Goal: Task Accomplishment & Management: Manage account settings

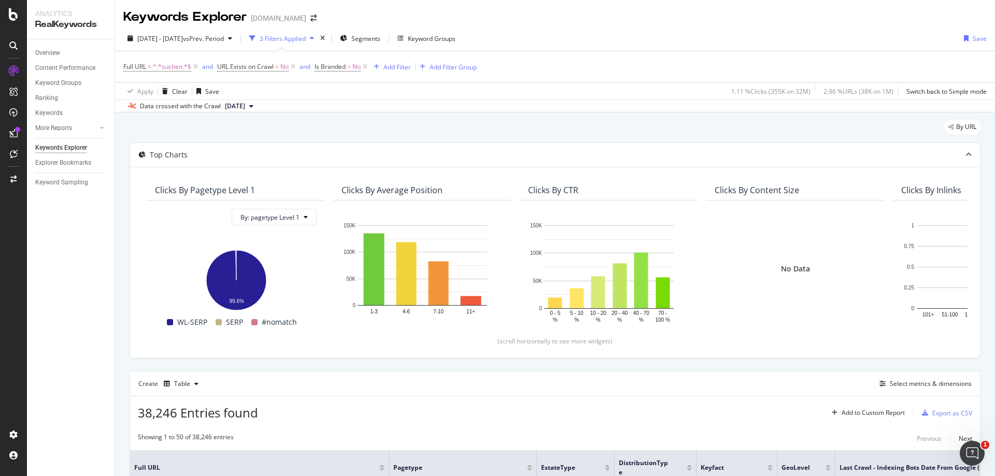
scroll to position [0, 109]
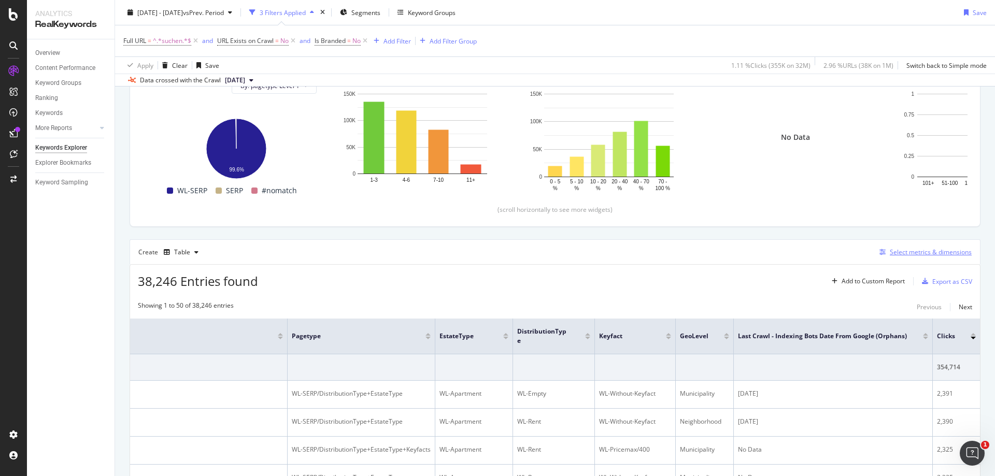
click at [914, 252] on div "Select metrics & dimensions" at bounding box center [931, 252] width 82 height 9
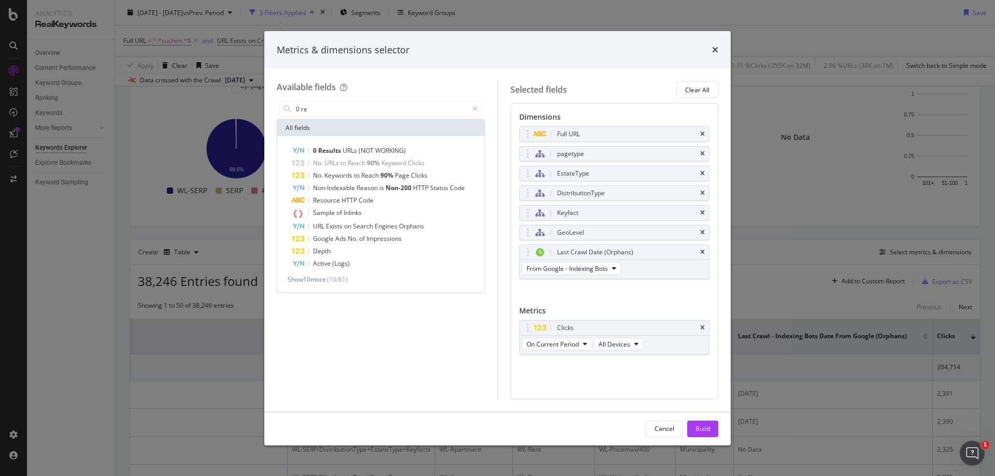
type input "0"
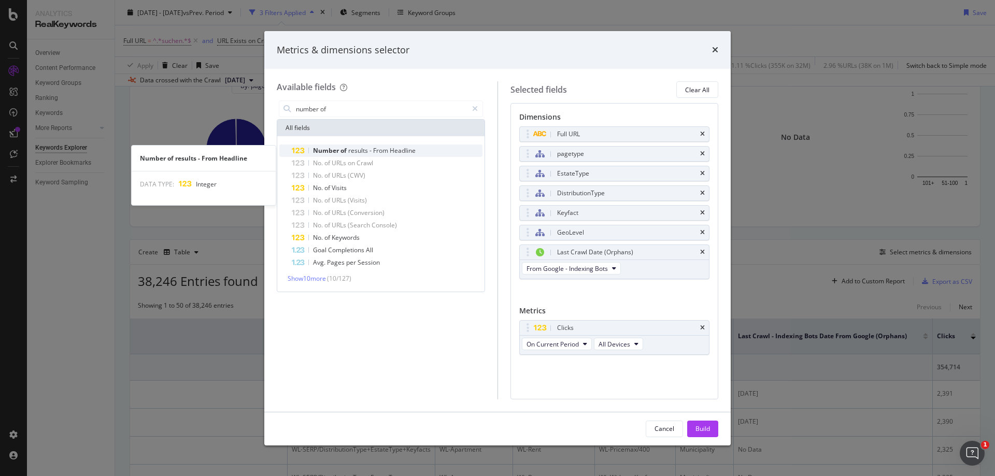
type input "number of"
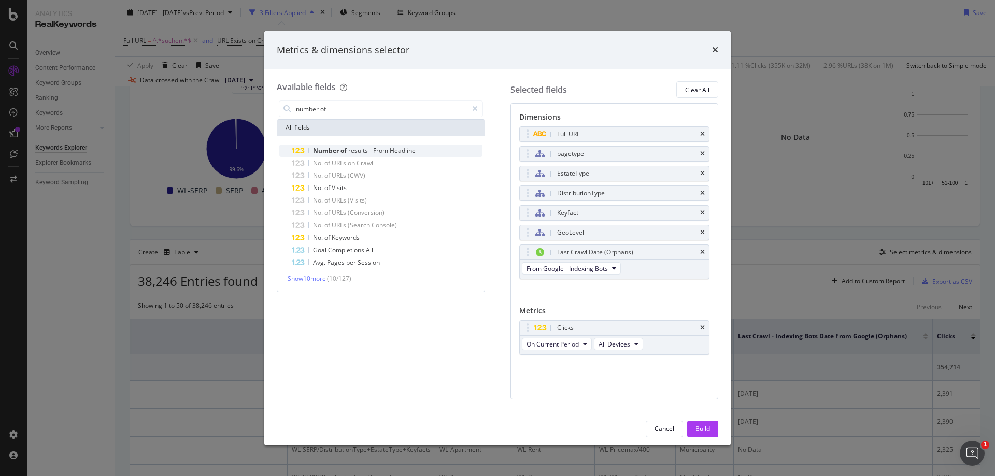
click at [400, 151] on span "Headline" at bounding box center [403, 150] width 26 height 9
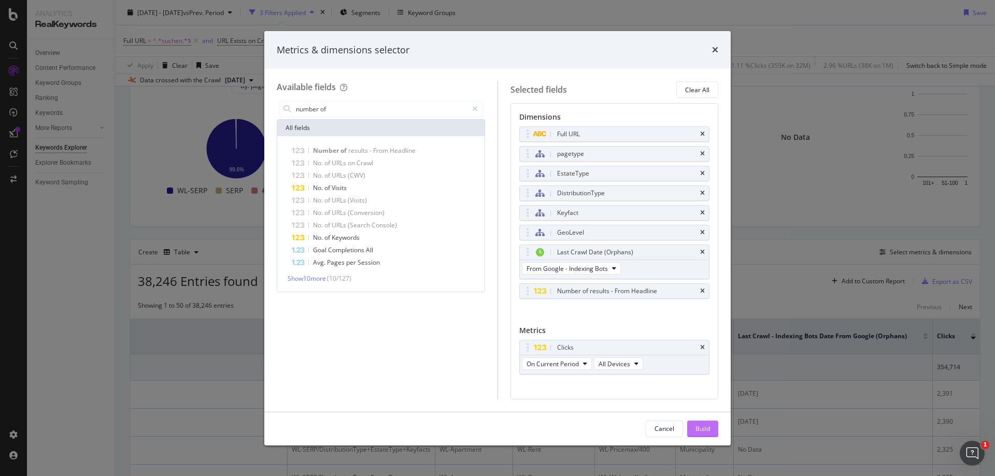
click at [706, 429] on div "Build" at bounding box center [702, 428] width 15 height 9
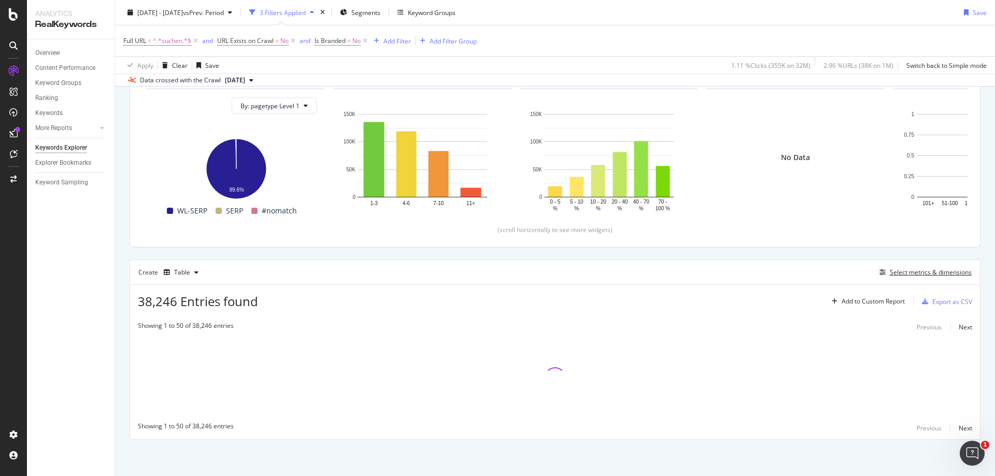
scroll to position [111, 0]
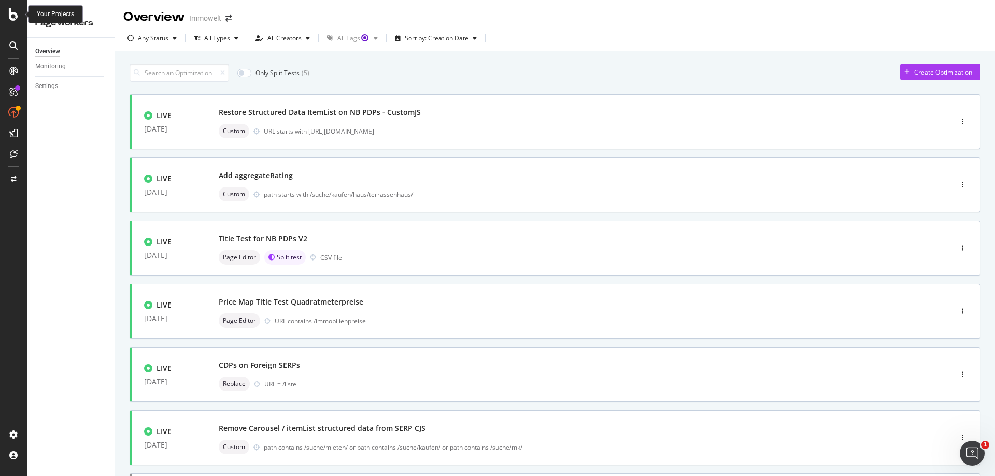
click at [18, 12] on icon at bounding box center [13, 14] width 9 height 12
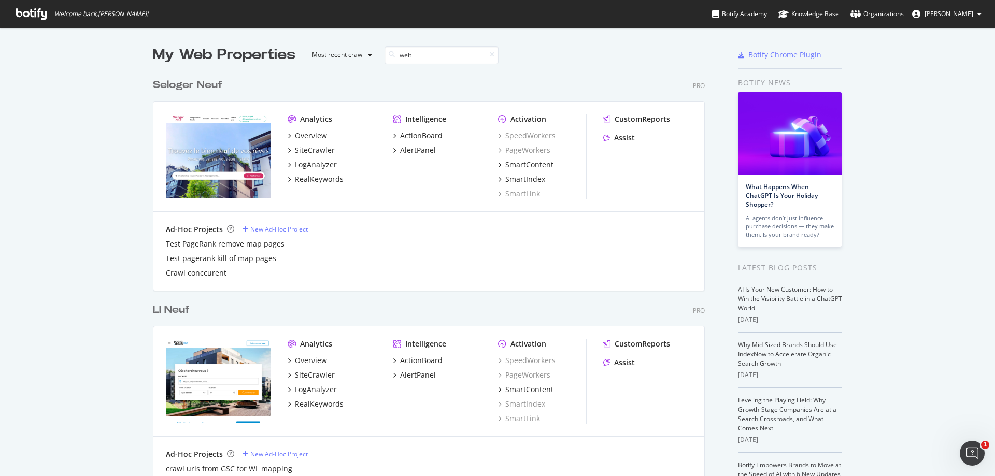
scroll to position [236, 552]
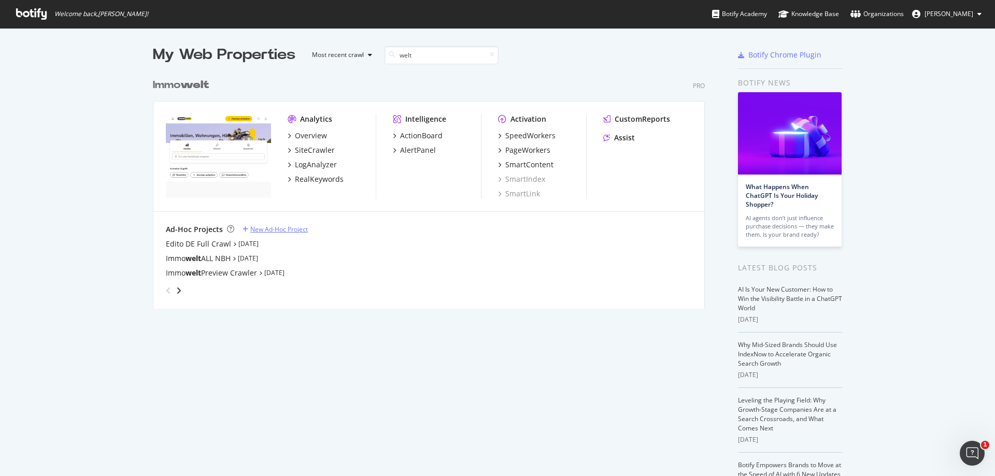
type input "welt"
click at [284, 230] on div "New Ad-Hoc Project" at bounding box center [279, 229] width 58 height 9
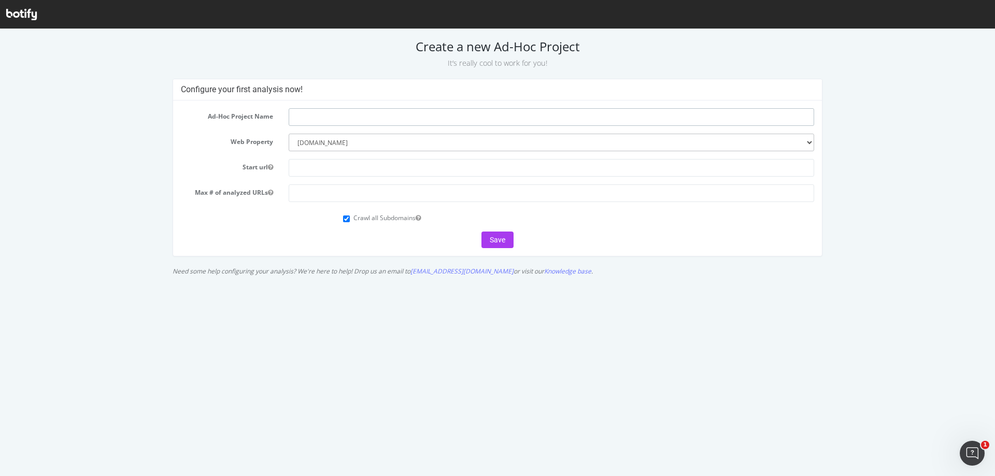
click at [393, 112] on input "text" at bounding box center [551, 117] width 525 height 18
type input "immowelt test with new disallow patterns"
click at [348, 174] on input "text" at bounding box center [551, 168] width 525 height 18
type input "https://www.immowelt.de"
click at [417, 196] on input "number" at bounding box center [551, 193] width 525 height 18
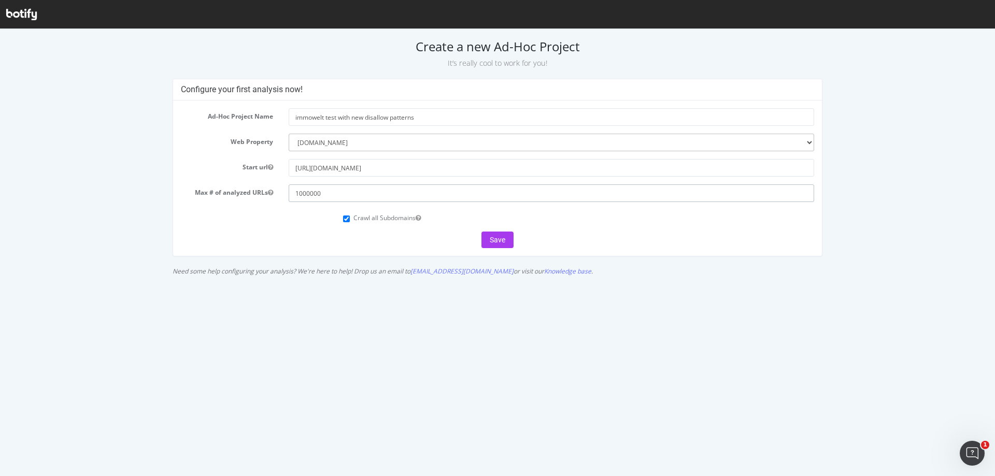
click at [310, 194] on input "1000000" at bounding box center [551, 193] width 525 height 18
type input "1000000"
click at [347, 220] on input "Crawl all Subdomains" at bounding box center [346, 219] width 7 height 7
checkbox input "false"
click at [502, 240] on button "Save" at bounding box center [497, 240] width 32 height 17
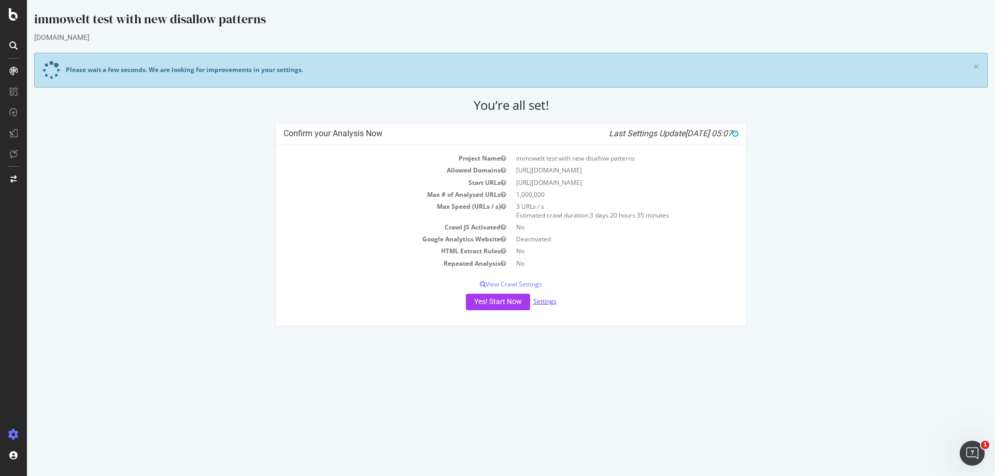
click at [547, 301] on link "Settings" at bounding box center [544, 301] width 23 height 9
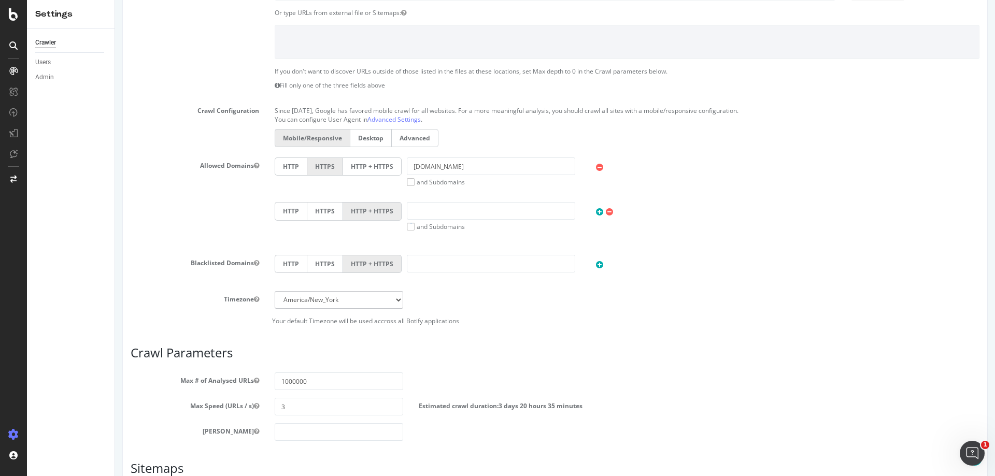
scroll to position [286, 0]
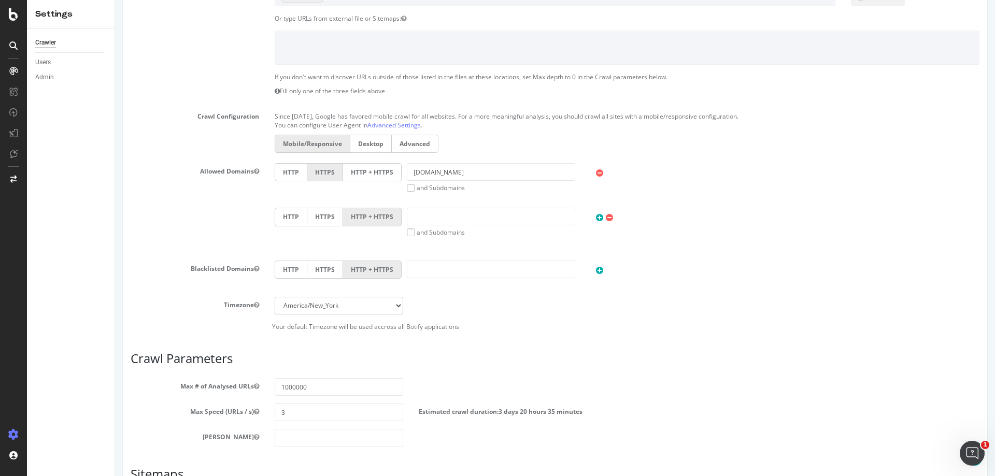
click at [369, 308] on select "Africa/Abidjan Africa/Accra Africa/Addis_Ababa Africa/Algiers Africa/Asmara Afr…" at bounding box center [339, 306] width 129 height 18
select select "Europe/Berlin"
click at [275, 297] on select "Africa/Abidjan Africa/Accra Africa/Addis_Ababa Africa/Algiers Africa/Asmara Afr…" at bounding box center [339, 306] width 129 height 18
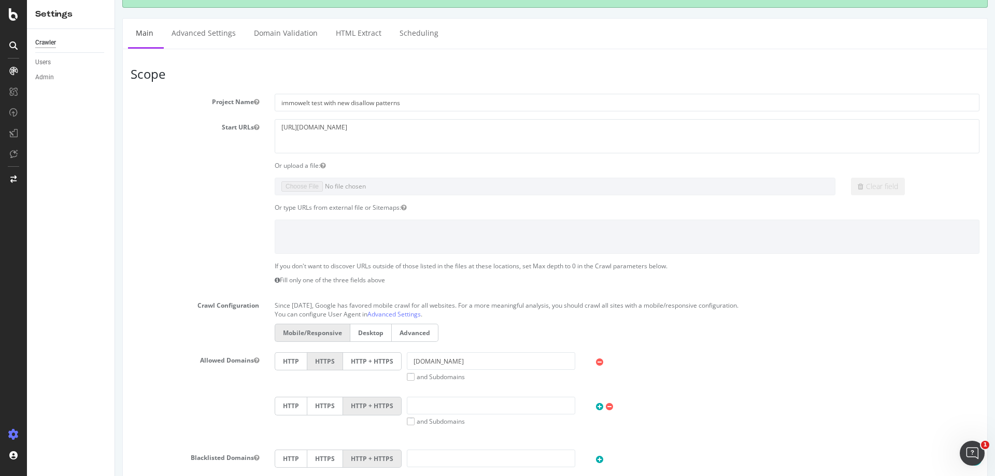
scroll to position [79, 0]
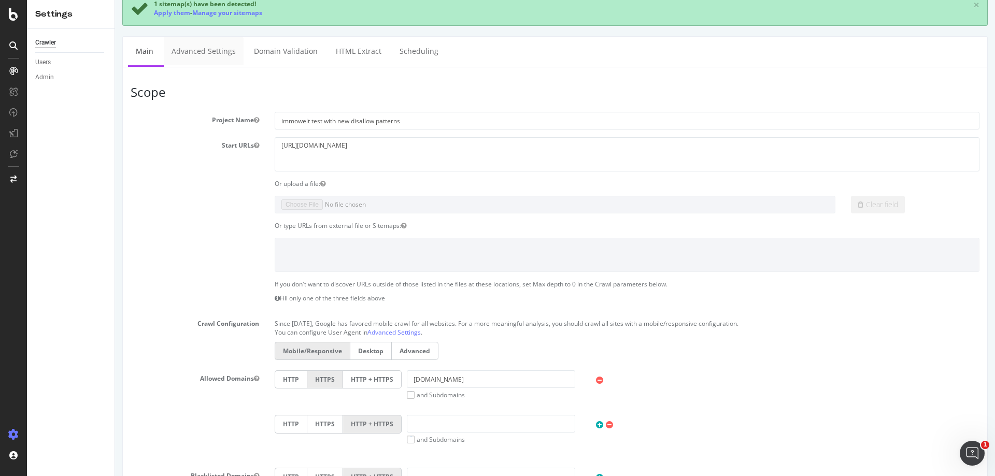
click at [193, 52] on link "Advanced Settings" at bounding box center [204, 51] width 80 height 29
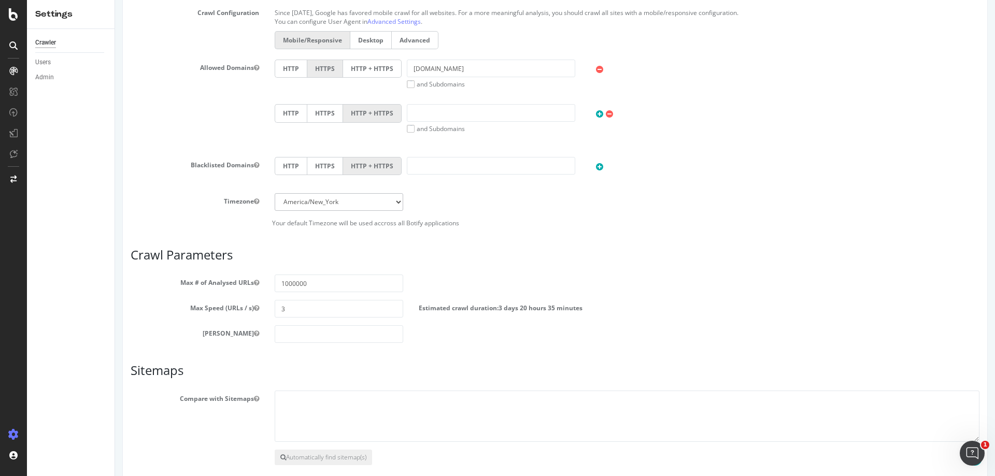
scroll to position [442, 0]
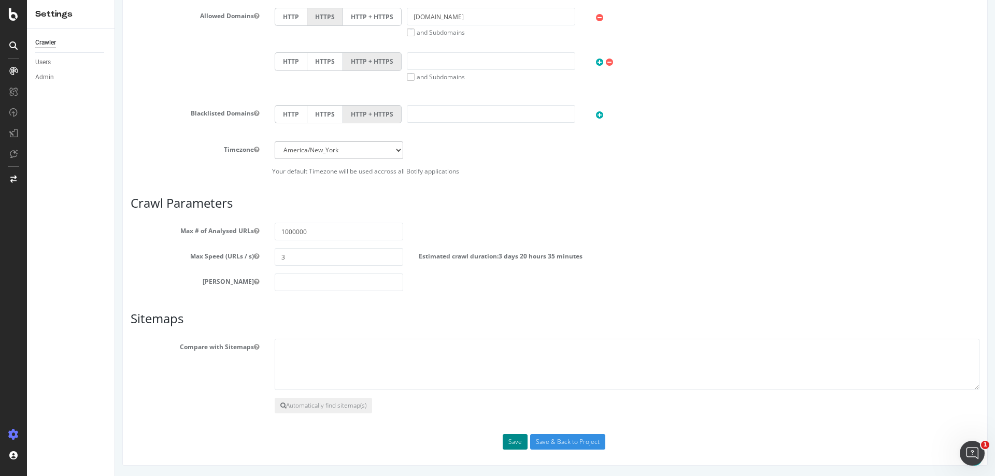
click at [513, 442] on button "Save" at bounding box center [515, 442] width 25 height 16
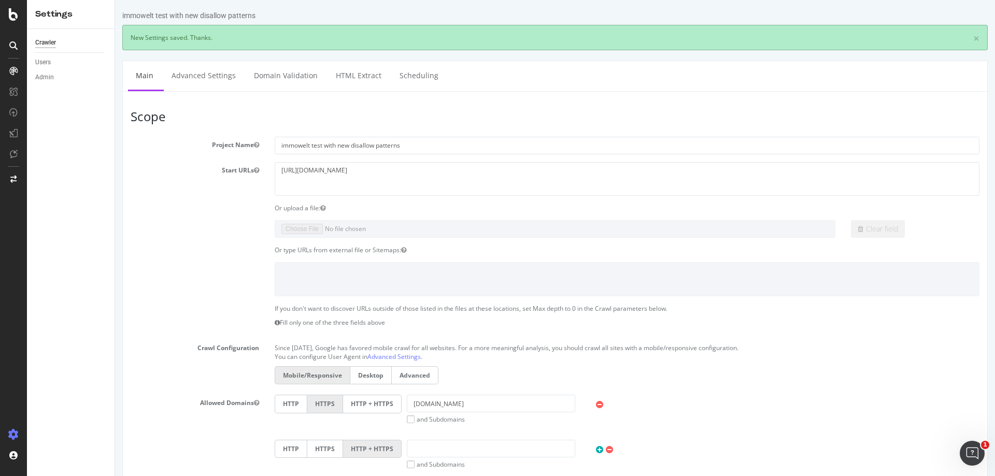
scroll to position [0, 0]
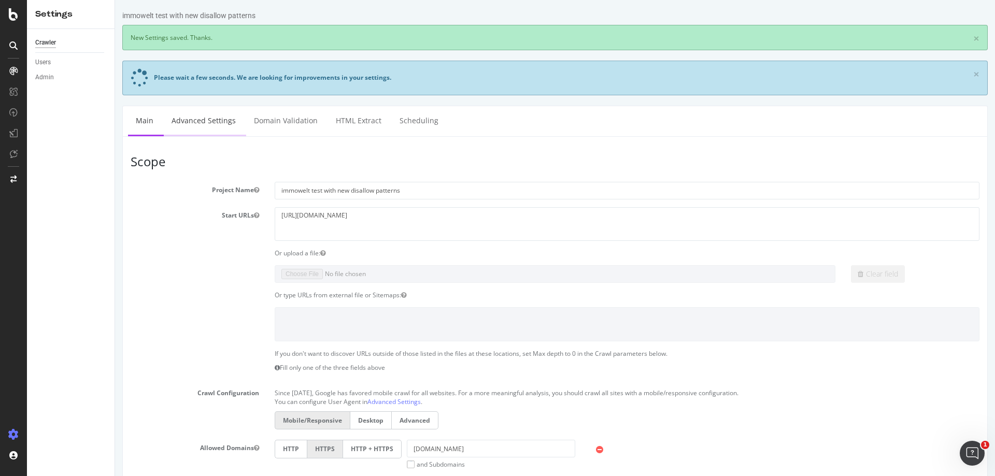
click at [210, 128] on link "Advanced Settings" at bounding box center [204, 120] width 80 height 29
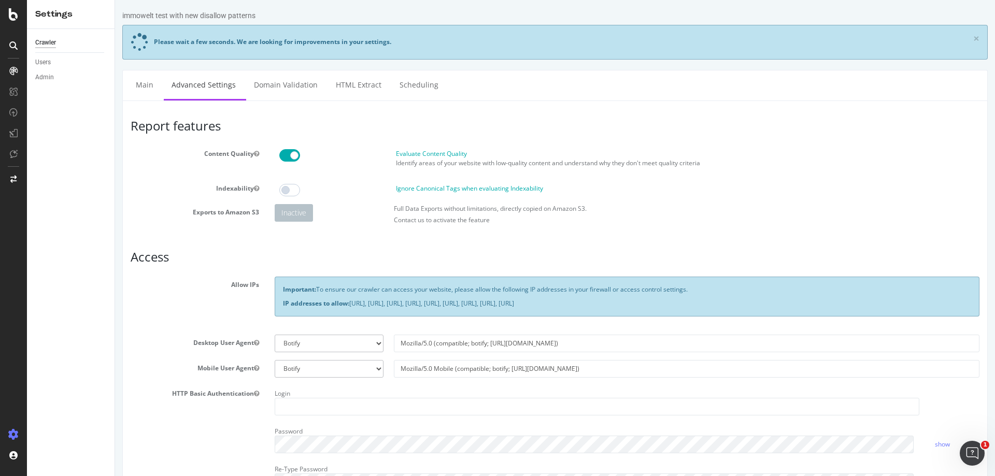
click at [279, 156] on span at bounding box center [289, 155] width 21 height 12
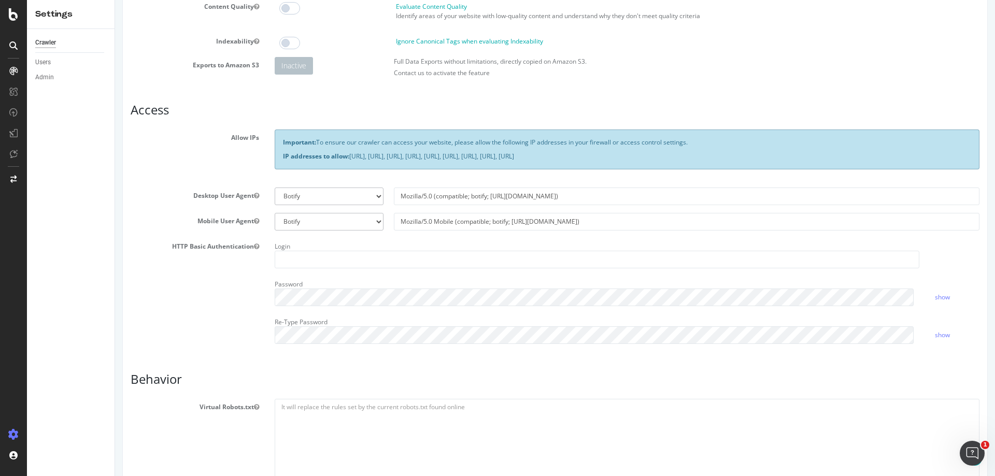
scroll to position [155, 0]
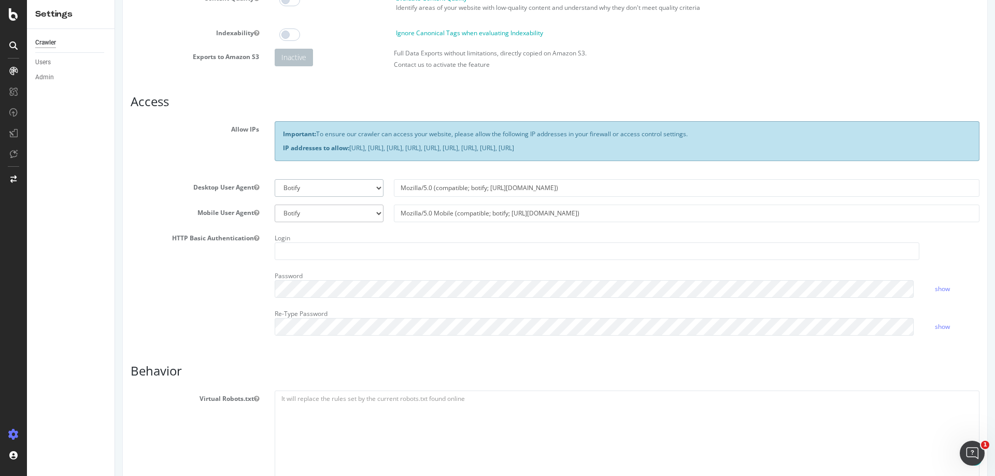
click at [338, 186] on select "Botify Googlebot Chrome Firefox Edge Custom" at bounding box center [329, 188] width 109 height 18
select select "Mozilla/5.0 (compatible; Googlebot/2.1; +http://www.google.com/bot.html)"
click at [275, 179] on select "Botify Googlebot Chrome Firefox Edge Custom" at bounding box center [329, 188] width 109 height 18
type input "Mozilla/5.0 (compatible; Googlebot/2.1; +http://www.google.com/bot.html)"
click at [352, 211] on select "Botify Googlebot Safari iPhone Safari iPad Chrome Android Custom" at bounding box center [329, 214] width 109 height 18
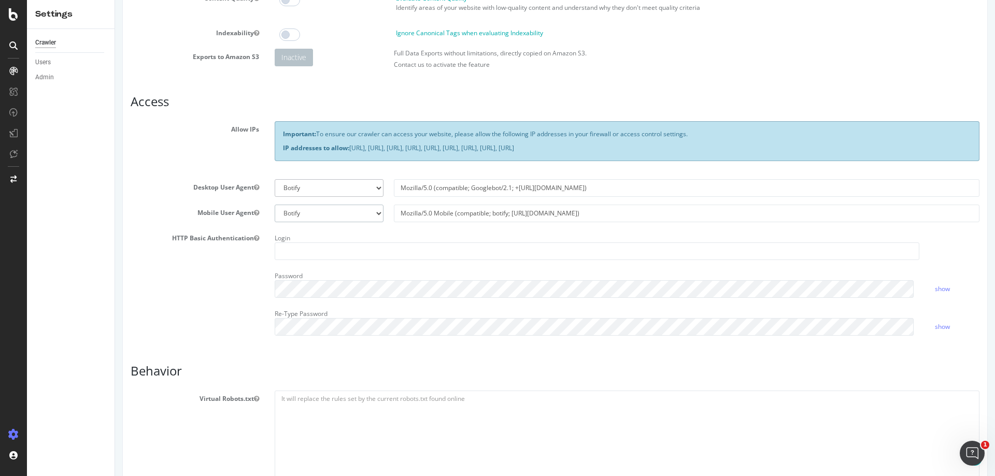
select select "Mozilla/5.0 (Linux; Android 6.0.1; Nexus 5X Build/MMB29P) AppleWebKit/537.36 (K…"
click at [275, 205] on select "Botify Googlebot Safari iPhone Safari iPad Chrome Android Custom" at bounding box center [329, 214] width 109 height 18
type input "Mozilla/5.0 (Linux; Android 6.0.1; Nexus 5X Build/MMB29P) AppleWebKit/537.36 (K…"
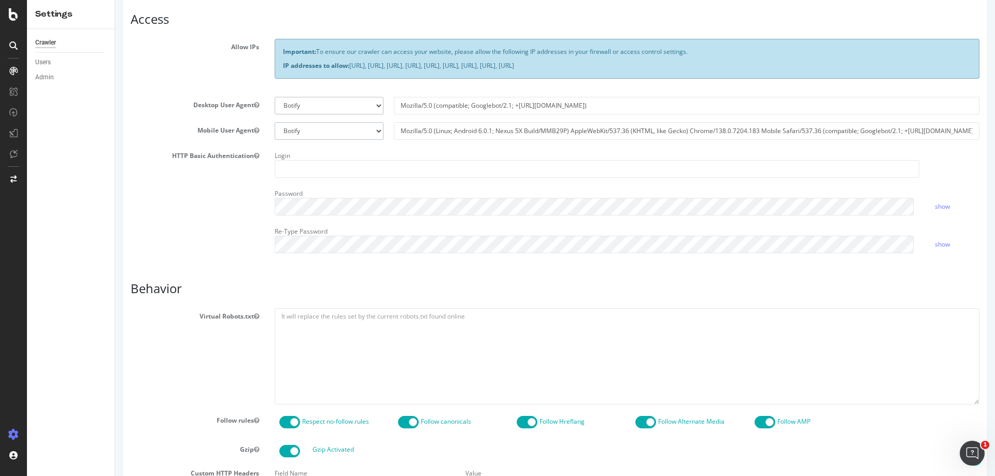
scroll to position [259, 0]
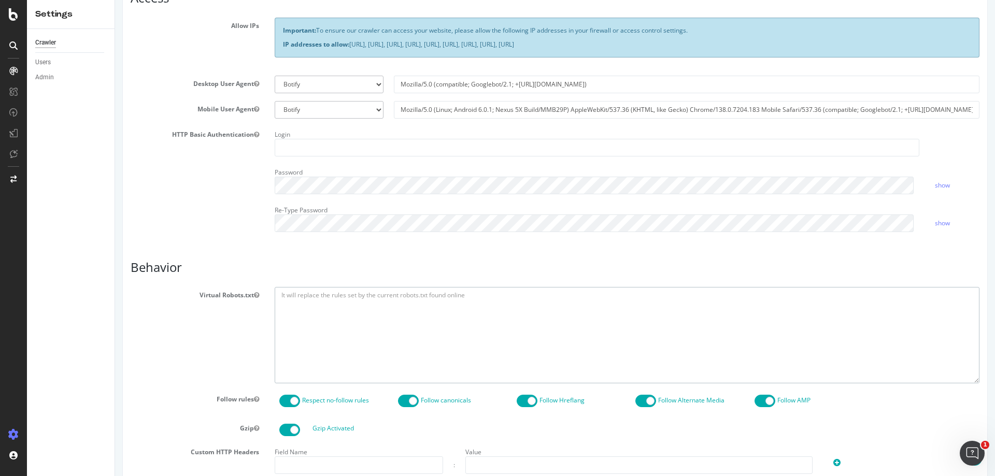
click at [378, 312] on textarea at bounding box center [627, 335] width 705 height 96
paste textarea "User-agent: * Disallow: /1_Components/ Disallow: /bin/ Disallow: /EMailTemplate…"
click at [359, 332] on textarea at bounding box center [627, 336] width 705 height 96
paste textarea "Disallow: /profil/*? Disallow: /profil/*& Disallow: /expose/*? Disallow: /expos…"
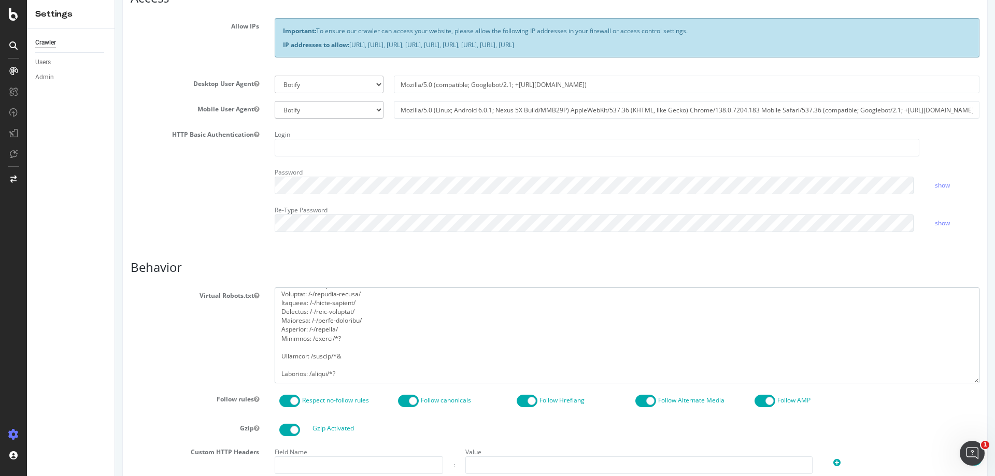
scroll to position [583, 0]
click at [338, 331] on textarea at bounding box center [627, 336] width 705 height 96
paste textarea "Disallow: /suche/*?cp= Disallow: /suche/*&cp="
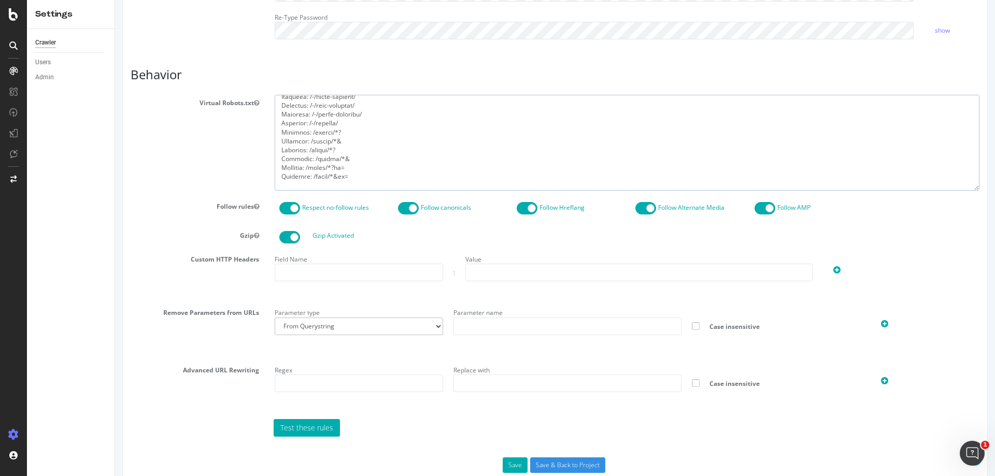
scroll to position [483, 0]
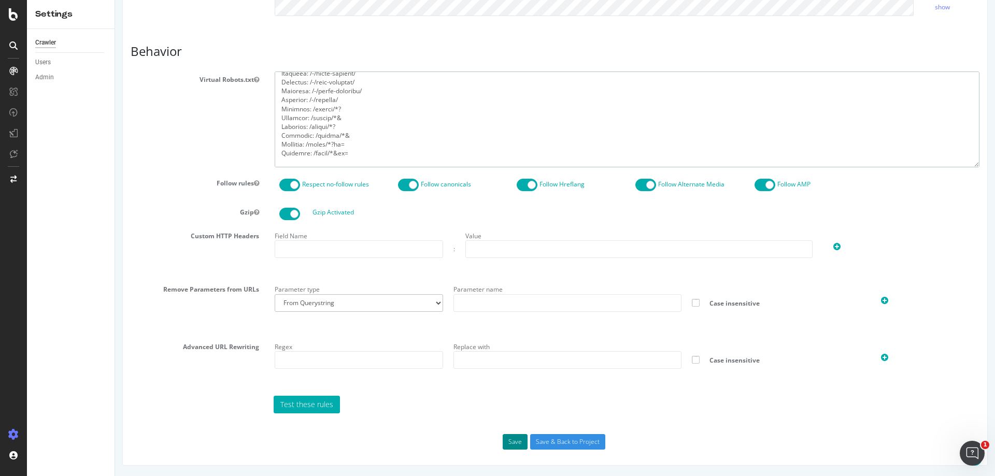
type textarea "User-agent: * Disallow: /1_Components/ Disallow: /bin/ Disallow: /EMailTemplate…"
click at [505, 439] on button "Save" at bounding box center [515, 442] width 25 height 16
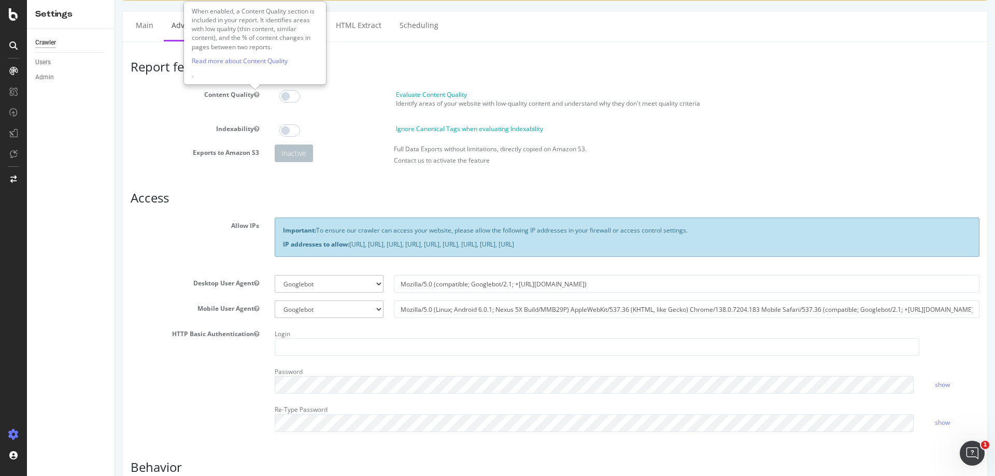
scroll to position [0, 0]
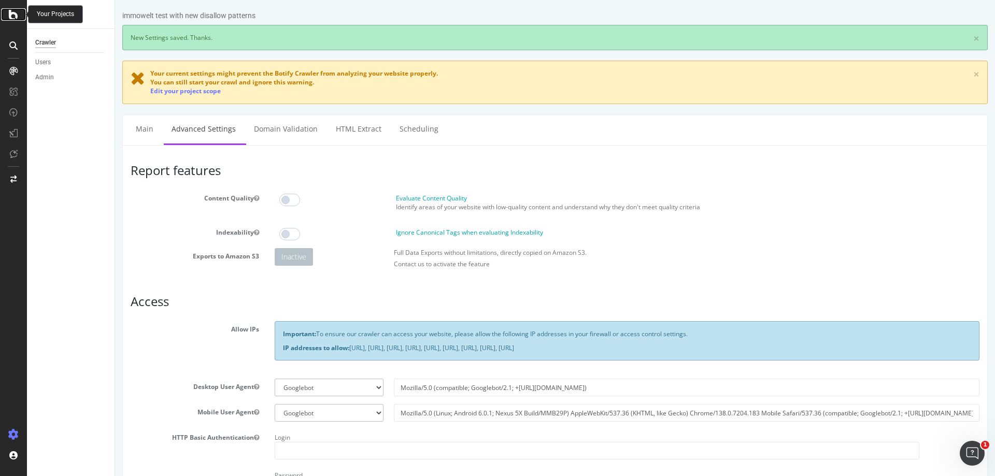
click at [13, 18] on icon at bounding box center [13, 14] width 9 height 12
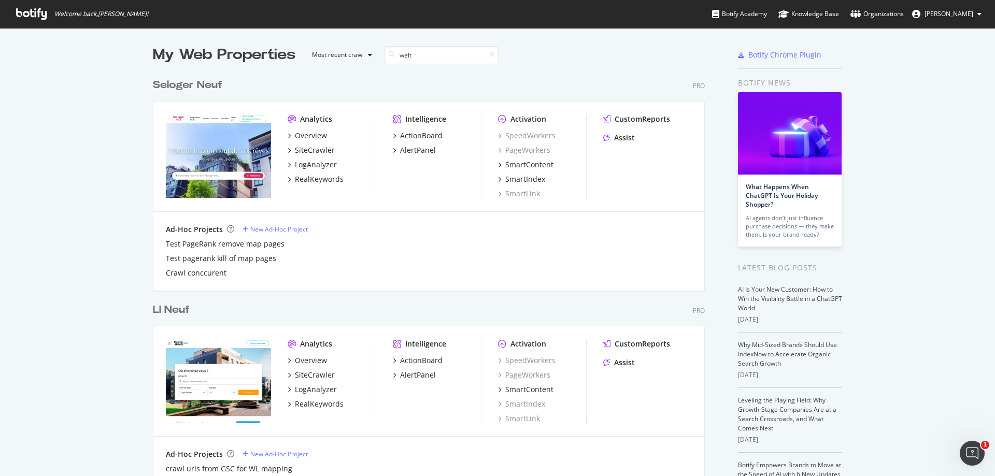
scroll to position [236, 552]
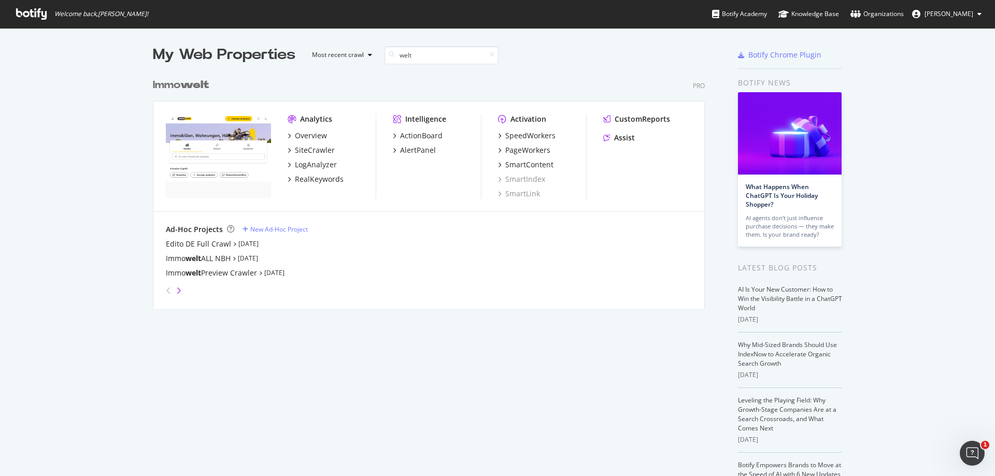
type input "welt"
click at [176, 290] on icon "angle-right" at bounding box center [178, 291] width 5 height 8
click at [166, 290] on icon "angle-left" at bounding box center [168, 291] width 5 height 8
click at [178, 290] on div "angle-right" at bounding box center [178, 291] width 7 height 10
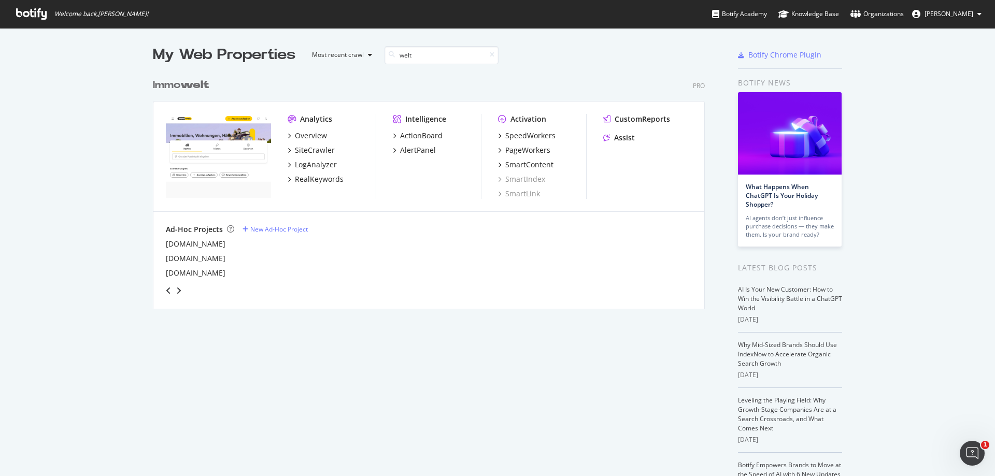
click at [178, 290] on div "angle-right" at bounding box center [178, 291] width 7 height 10
click at [176, 290] on icon "angle-right" at bounding box center [178, 291] width 5 height 8
click at [186, 231] on div "Ad-Hoc Projects" at bounding box center [194, 229] width 57 height 10
click at [166, 290] on icon "angle-left" at bounding box center [168, 291] width 5 height 8
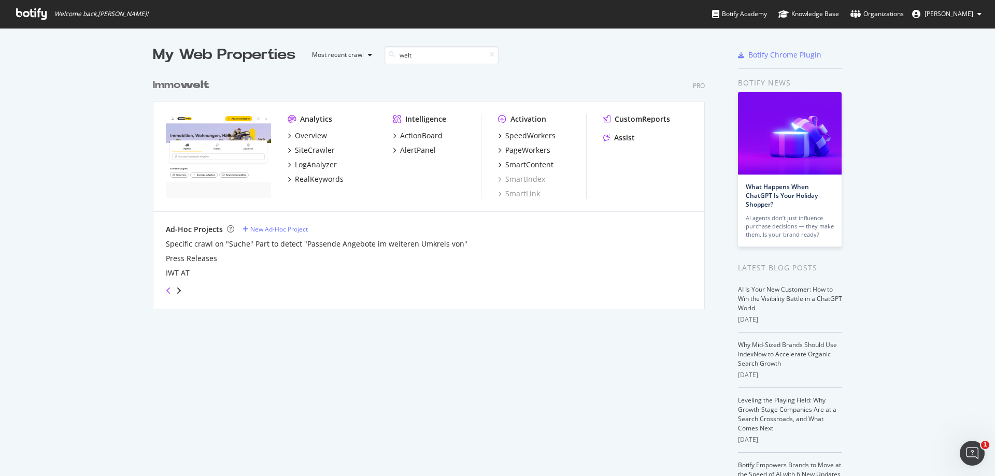
click at [166, 289] on icon "angle-left" at bounding box center [168, 291] width 5 height 8
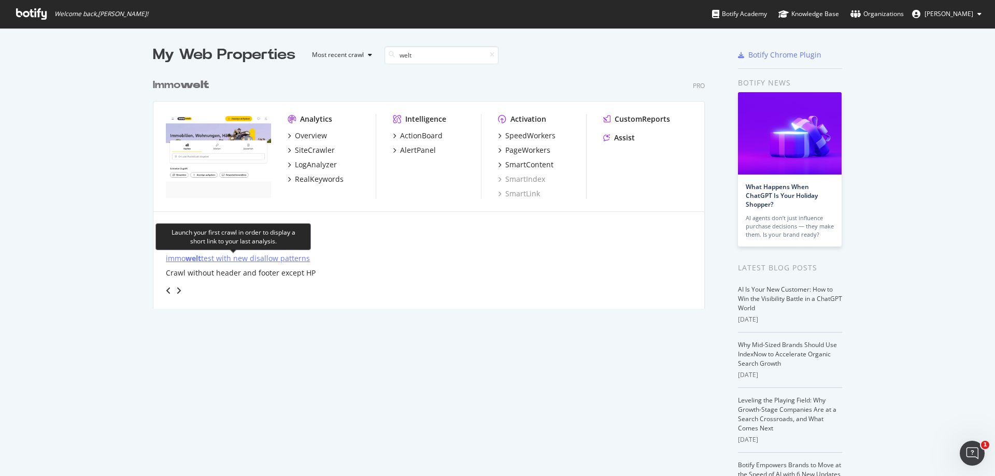
click at [290, 261] on div "immo welt test with new disallow patterns" at bounding box center [238, 258] width 144 height 10
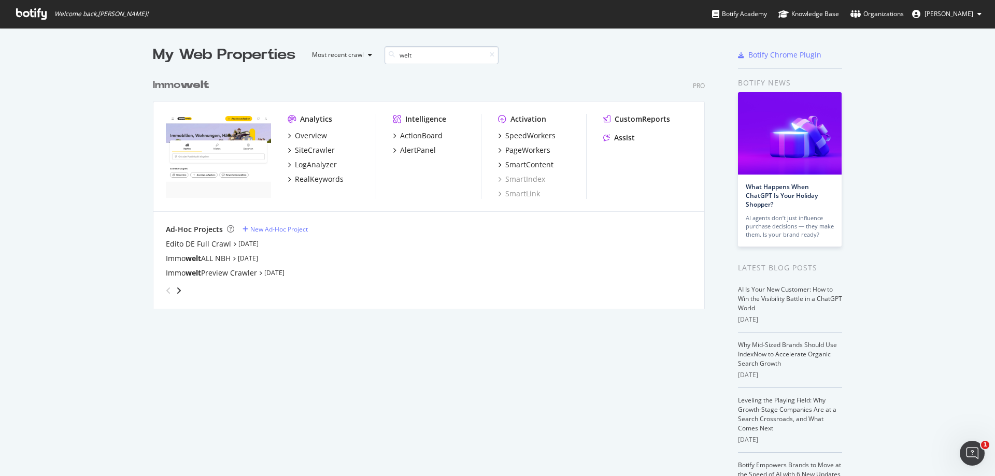
scroll to position [236, 552]
type input "welt"
click at [213, 257] on div "Immo welt ALL NBH" at bounding box center [198, 258] width 65 height 10
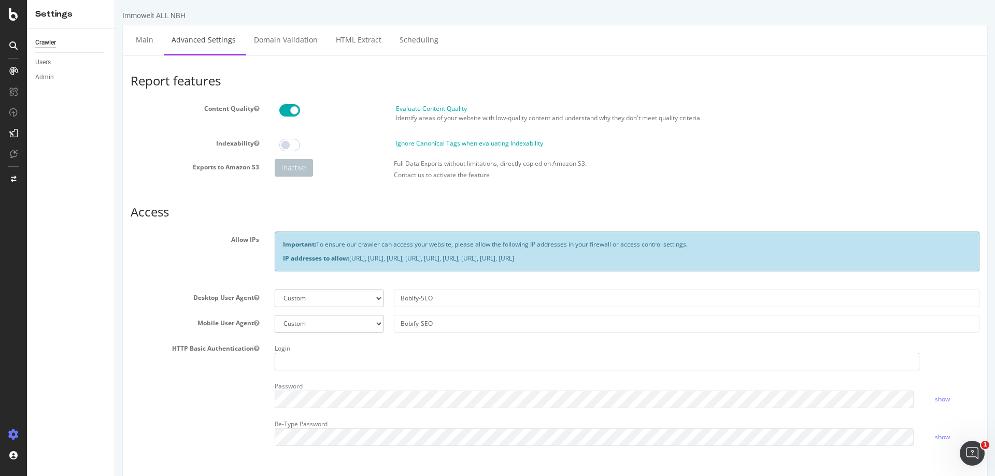
type input "axel-iwt"
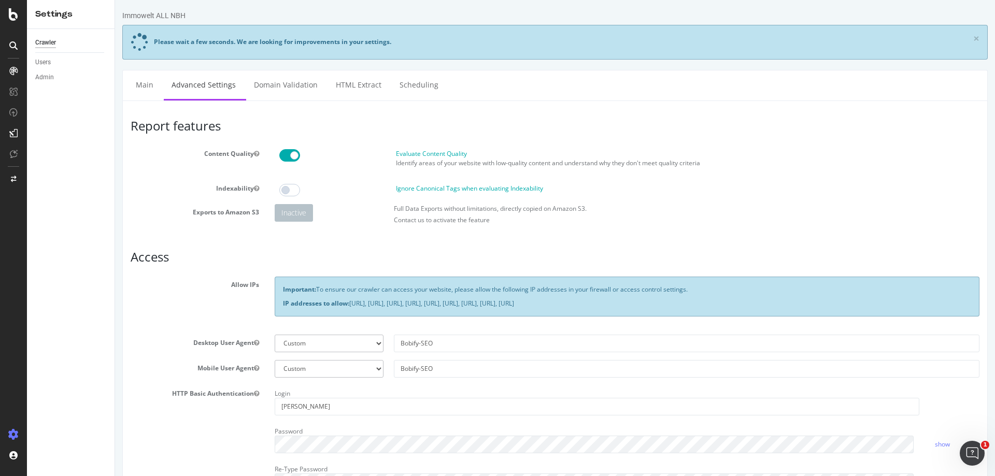
click at [51, 42] on div "Crawler" at bounding box center [45, 42] width 21 height 11
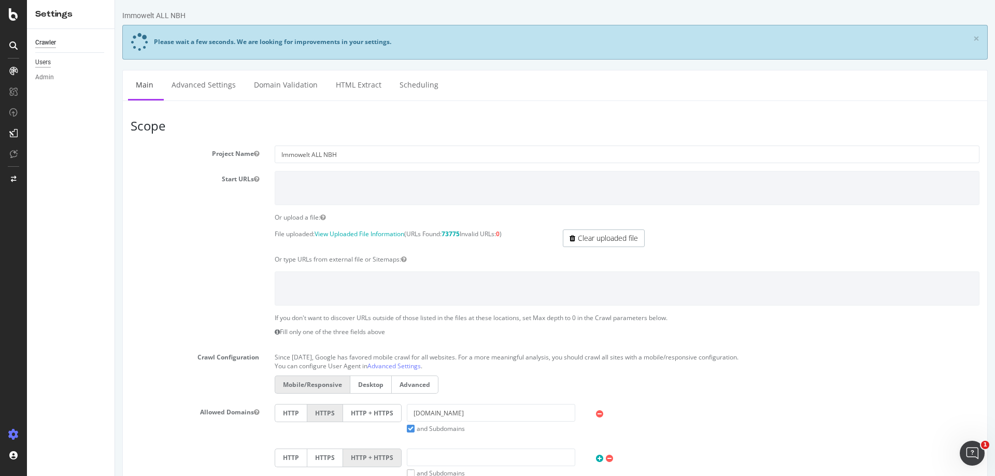
click at [48, 64] on div "Users" at bounding box center [43, 62] width 16 height 11
click at [54, 79] on link "Admin" at bounding box center [71, 77] width 72 height 11
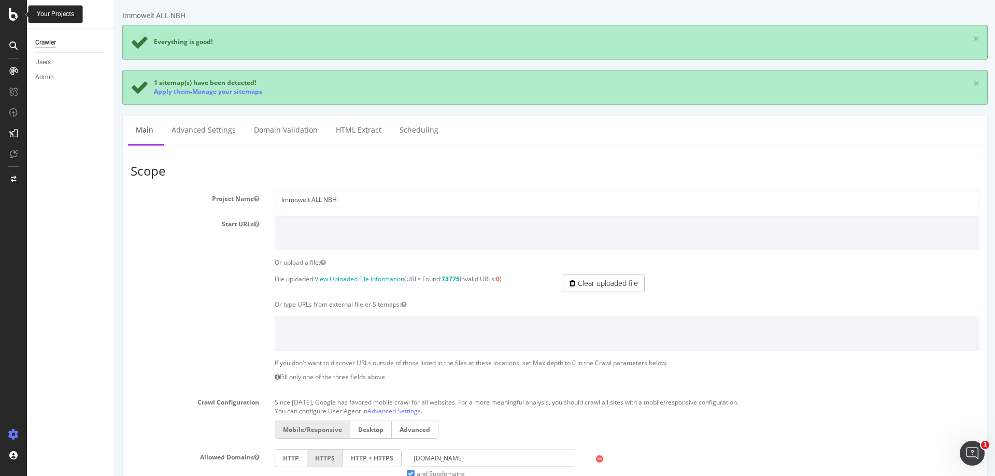
click at [12, 16] on icon at bounding box center [13, 14] width 9 height 12
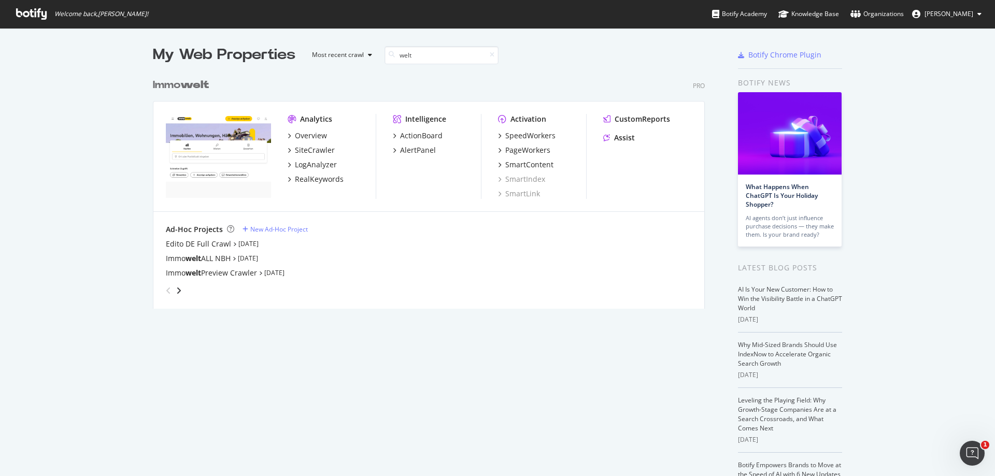
scroll to position [236, 552]
type input "welt"
click at [535, 152] on div "PageWorkers" at bounding box center [527, 150] width 45 height 10
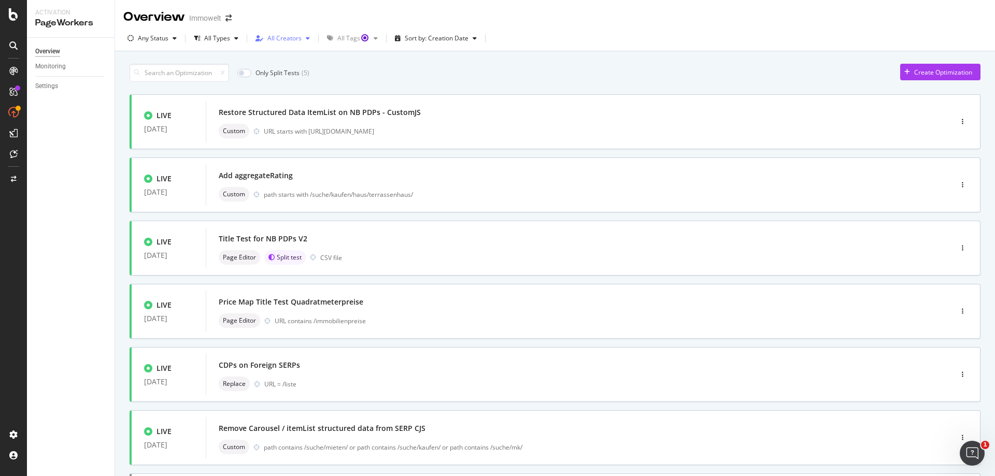
click at [285, 35] on div "All Creators" at bounding box center [284, 38] width 34 height 6
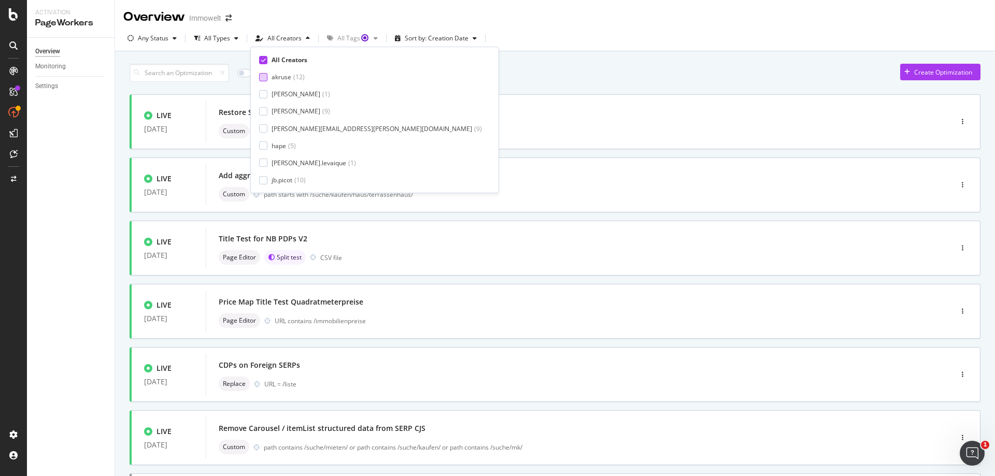
click at [283, 77] on div "akruse" at bounding box center [282, 77] width 20 height 9
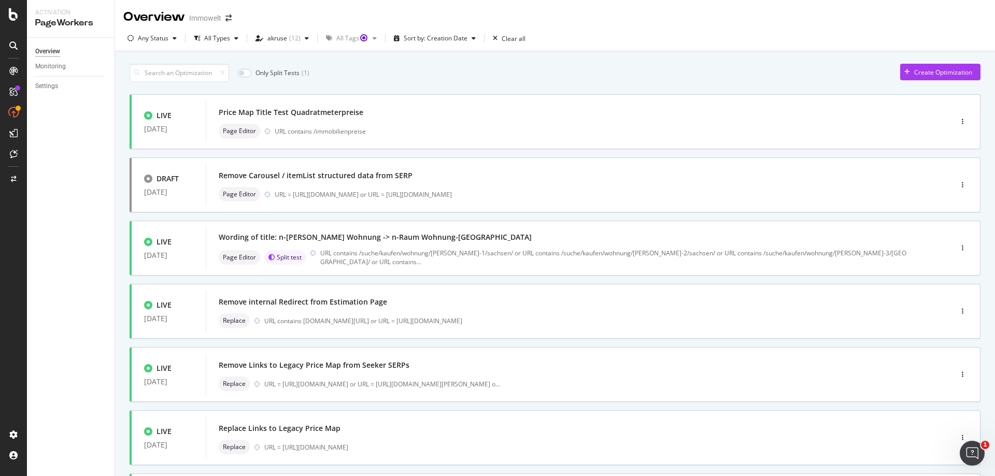
click at [490, 74] on div "Only Split Tests ( 1 ) Create Optimization" at bounding box center [555, 73] width 851 height 18
click at [615, 238] on div "Wording of title: n-Zimmer Wohnung -> n-Raum Wohnung-East DE" at bounding box center [563, 237] width 689 height 15
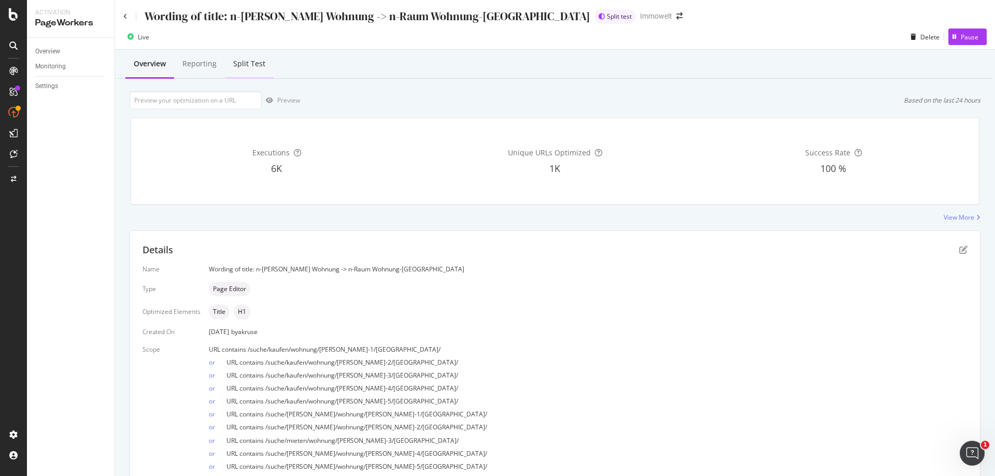
click at [248, 63] on div "Split Test" at bounding box center [249, 64] width 32 height 10
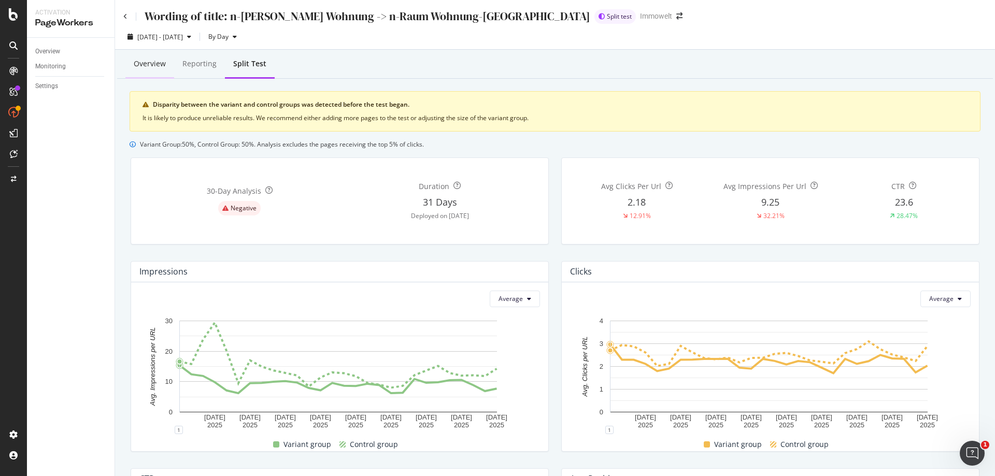
click at [159, 64] on div "Overview" at bounding box center [150, 64] width 32 height 10
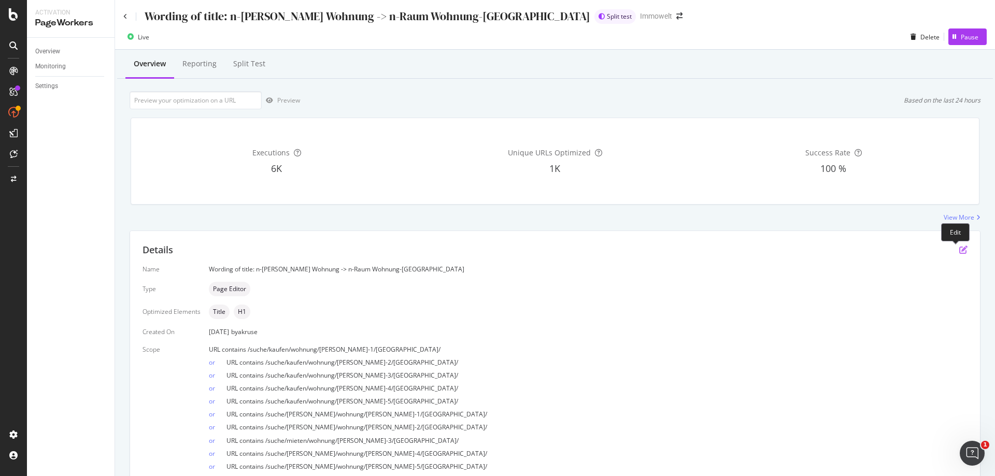
click at [959, 248] on icon "pen-to-square" at bounding box center [963, 250] width 8 height 8
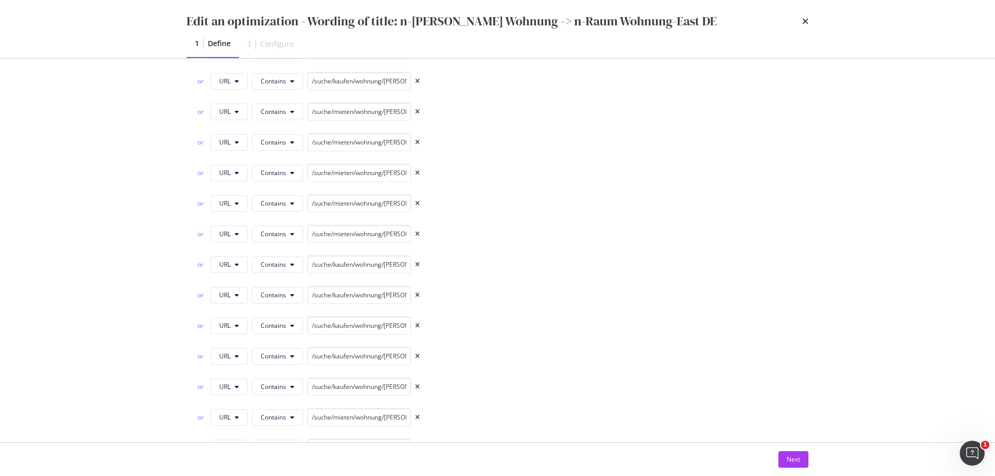
scroll to position [30, 0]
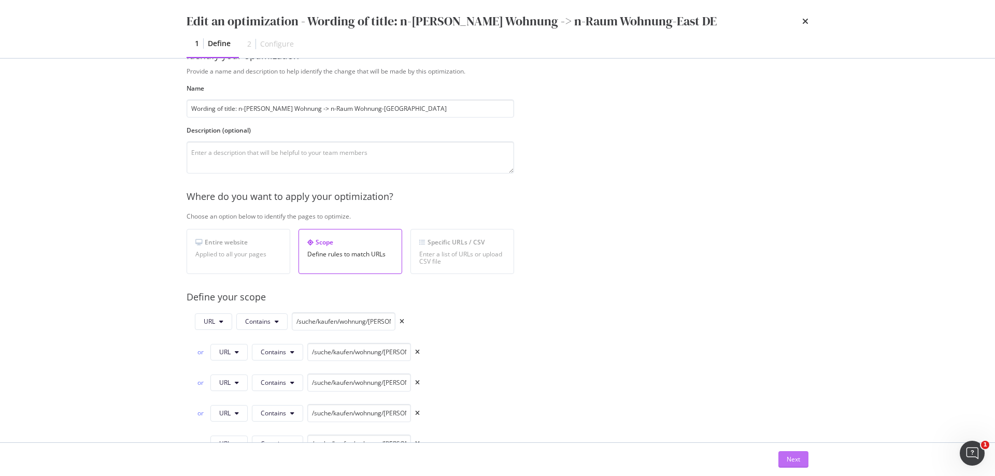
click at [790, 457] on div "Next" at bounding box center [793, 459] width 13 height 9
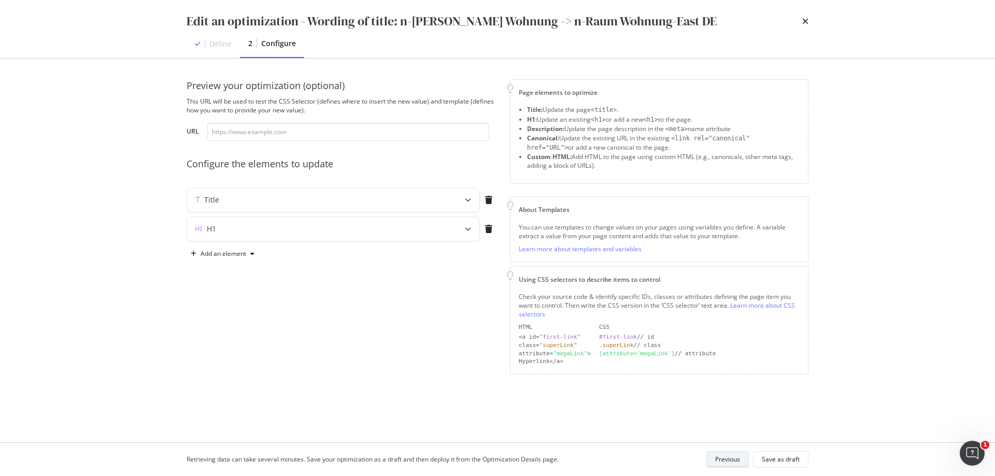
scroll to position [0, 0]
click at [467, 202] on icon "modal" at bounding box center [468, 200] width 6 height 6
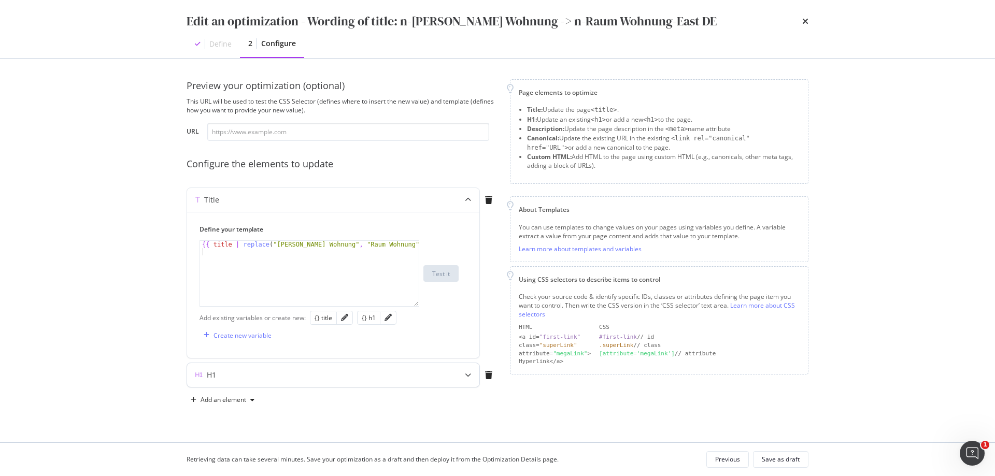
click at [464, 375] on div "modal" at bounding box center [468, 375] width 23 height 24
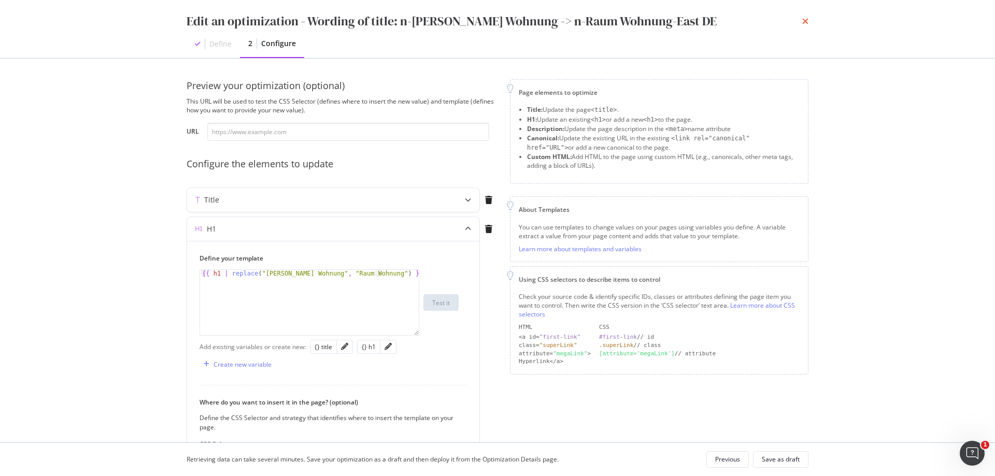
click at [806, 20] on icon "times" at bounding box center [805, 21] width 6 height 8
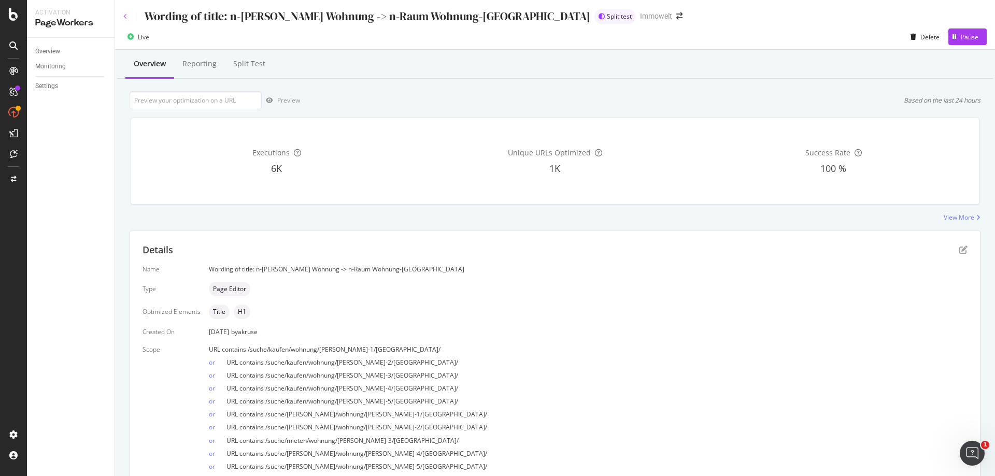
click at [126, 17] on icon at bounding box center [125, 16] width 4 height 6
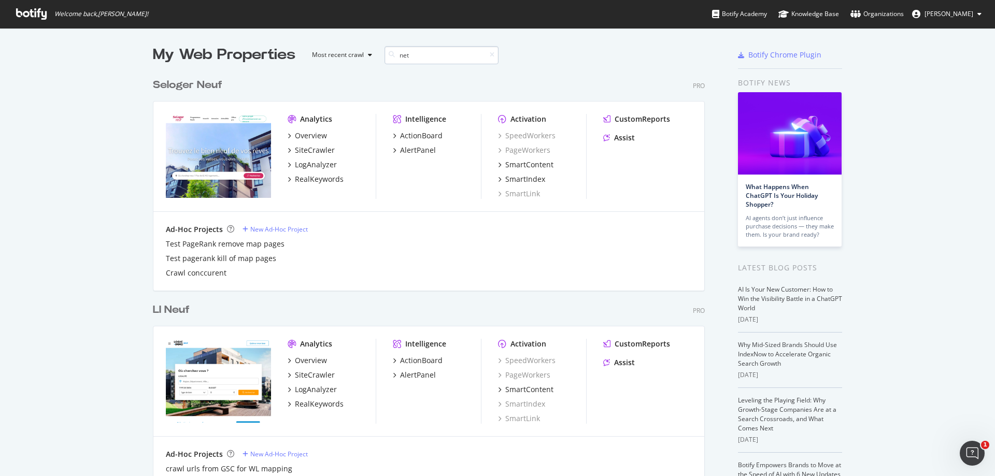
scroll to position [479, 552]
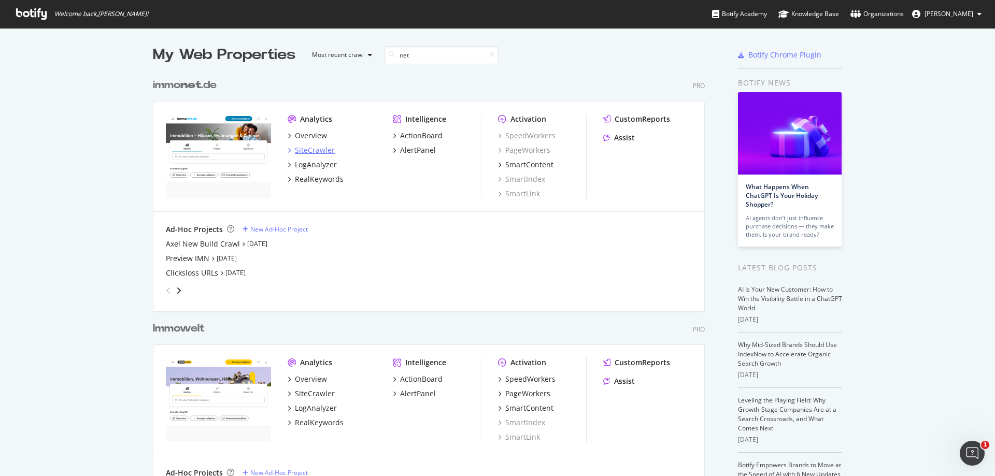
type input "net"
click at [323, 149] on div "SiteCrawler" at bounding box center [315, 150] width 40 height 10
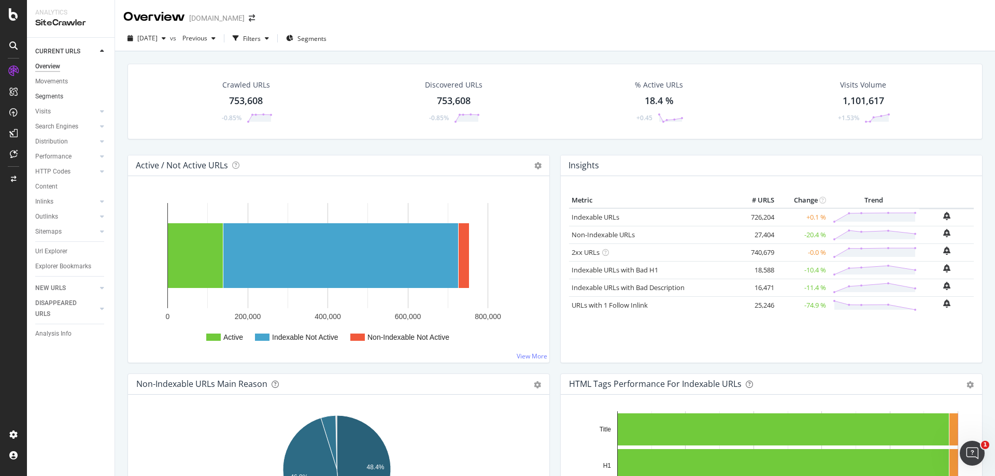
drag, startPoint x: 60, startPoint y: 99, endPoint x: 71, endPoint y: 97, distance: 11.6
click at [60, 99] on div "Segments" at bounding box center [49, 96] width 28 height 11
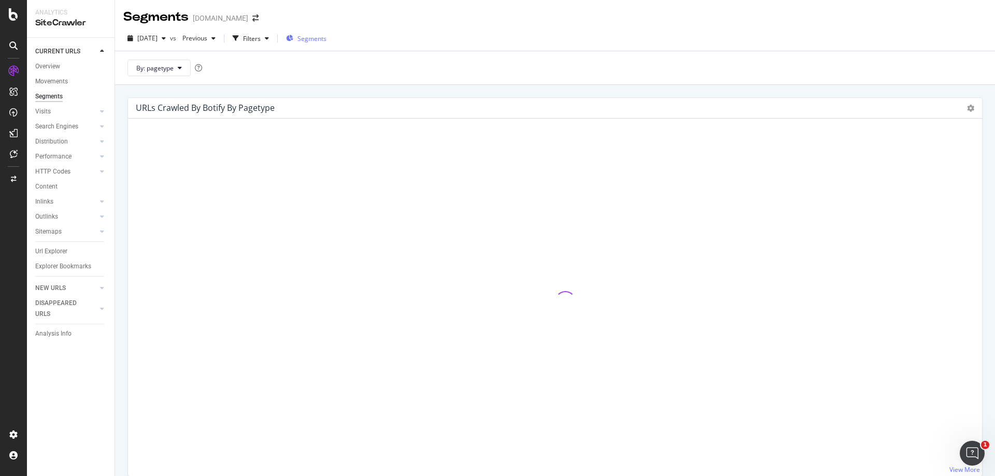
click at [326, 39] on span "Segments" at bounding box center [311, 38] width 29 height 9
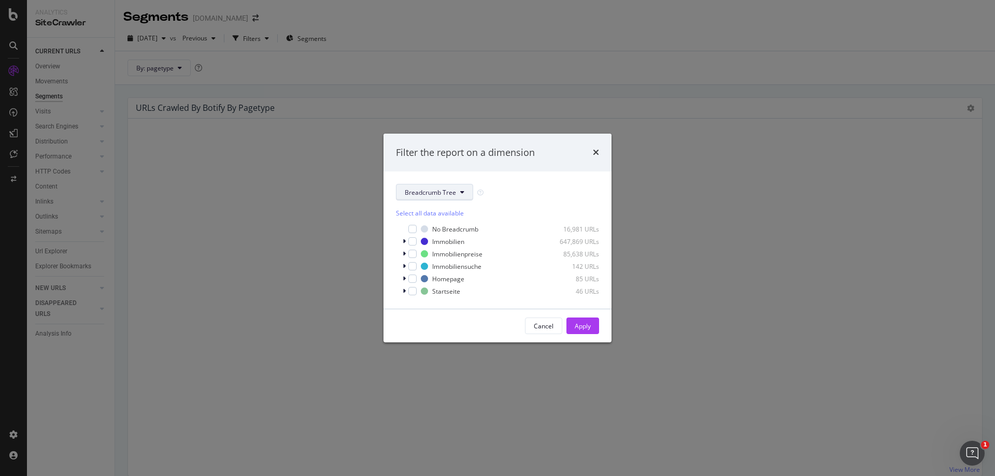
click at [455, 188] on span "Breadcrumb Tree" at bounding box center [430, 192] width 51 height 9
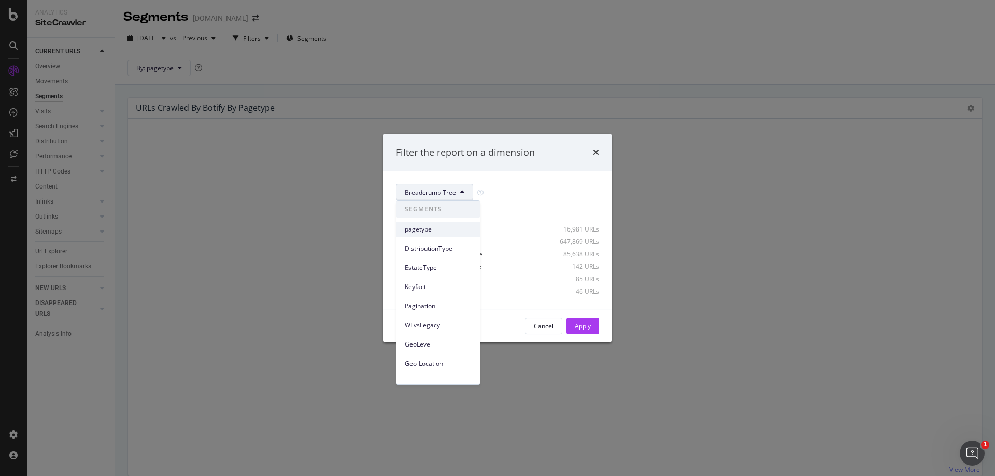
click at [441, 225] on span "pagetype" at bounding box center [438, 229] width 67 height 9
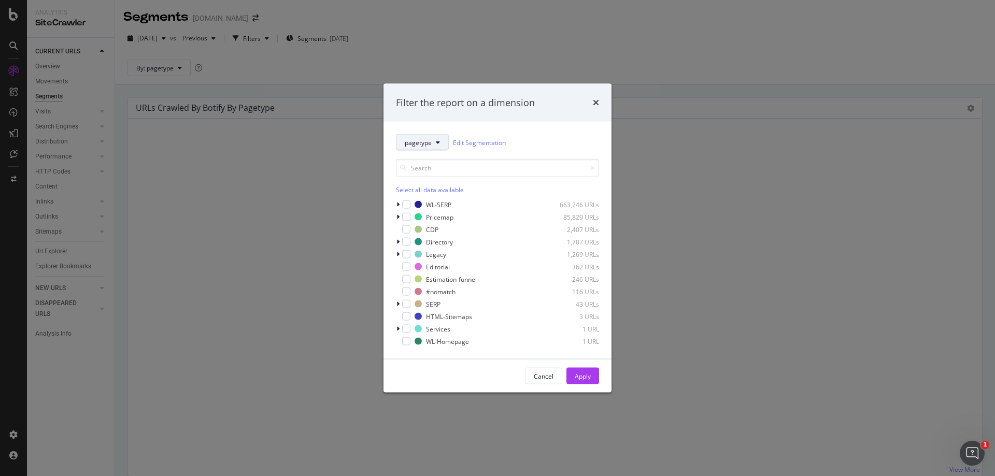
click at [442, 218] on div "Pricemap" at bounding box center [439, 216] width 27 height 9
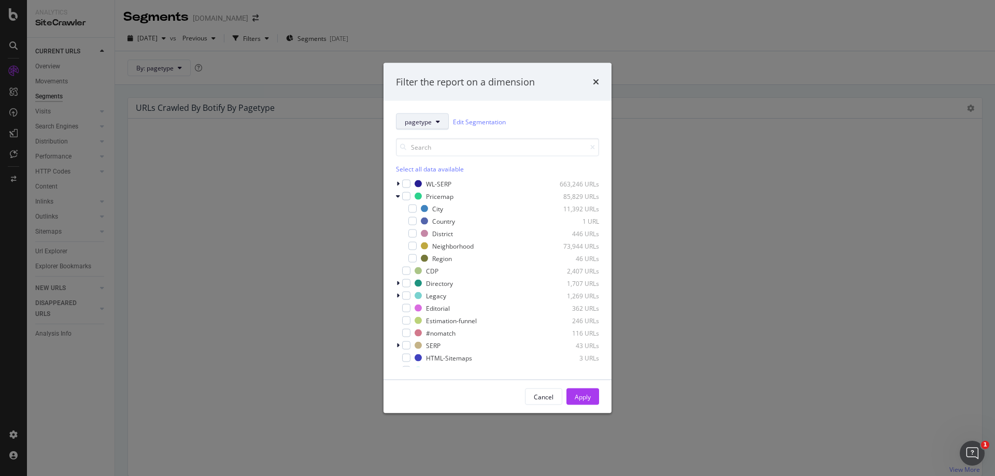
click at [431, 120] on span "pagetype" at bounding box center [418, 121] width 27 height 9
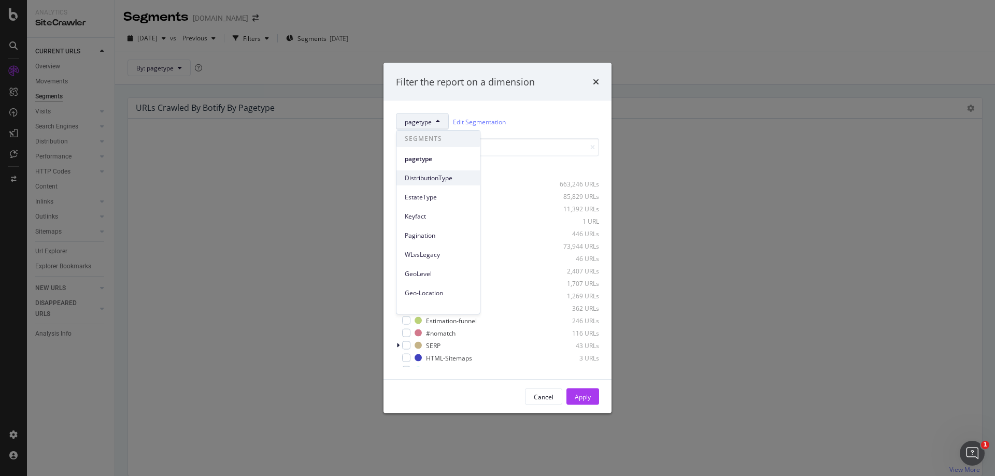
click at [438, 181] on span "DistributionType" at bounding box center [438, 178] width 67 height 9
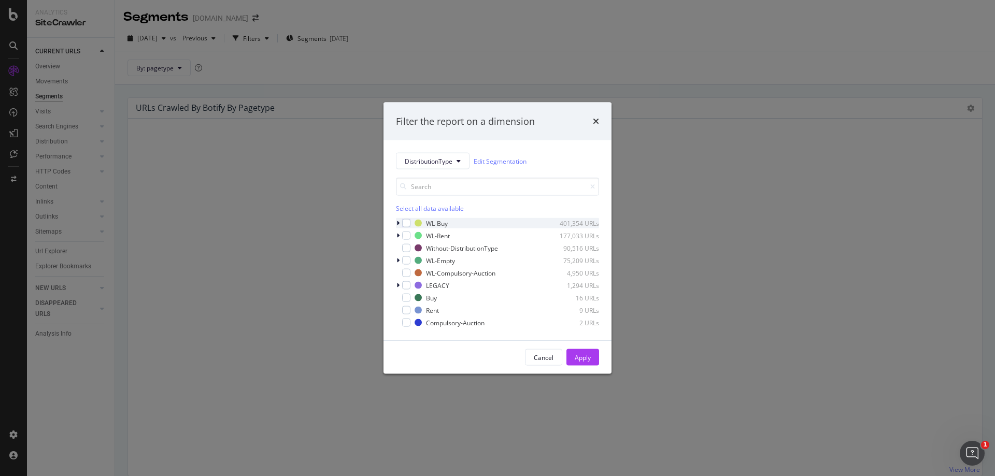
click at [397, 223] on icon "modal" at bounding box center [397, 223] width 3 height 6
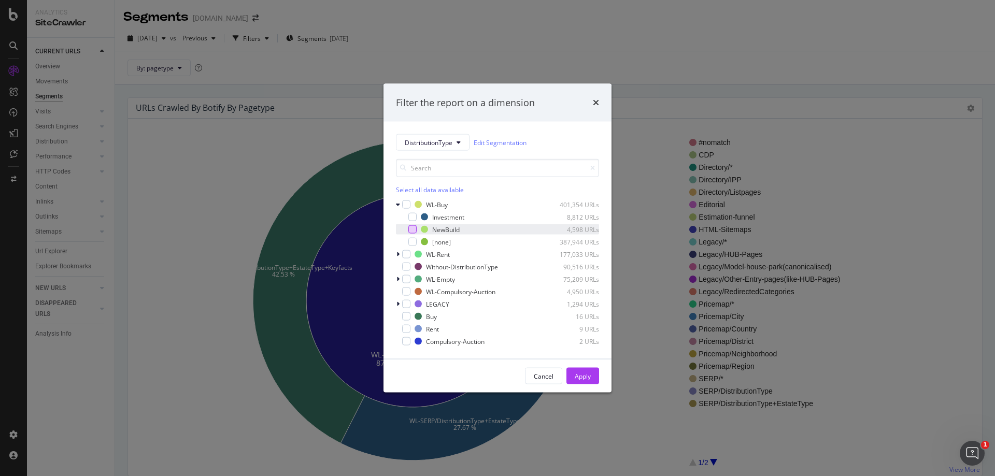
click at [412, 227] on div "modal" at bounding box center [412, 229] width 8 height 8
click at [584, 376] on div "Apply" at bounding box center [583, 376] width 16 height 9
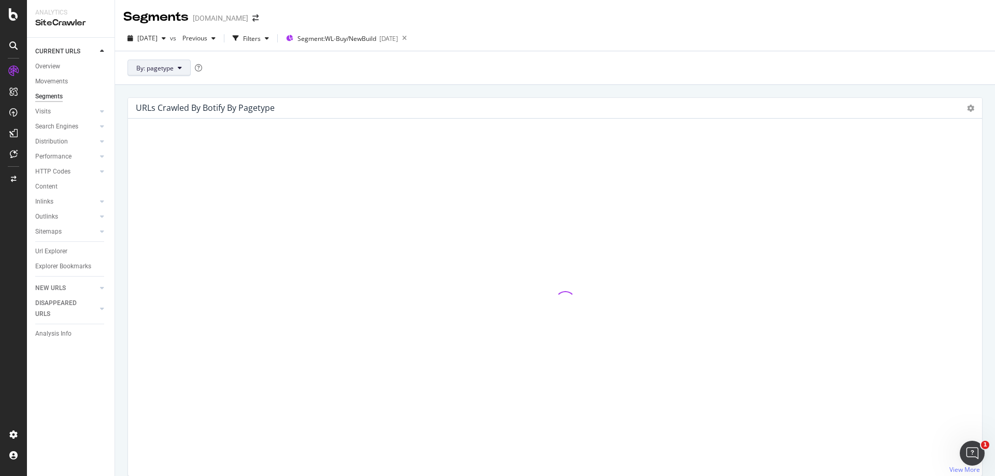
click at [183, 68] on button "By: pagetype" at bounding box center [158, 68] width 63 height 17
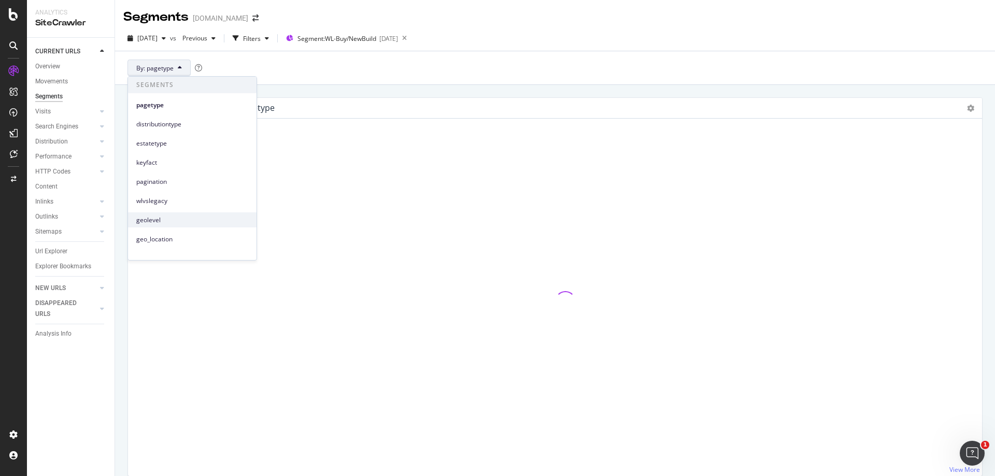
click at [171, 222] on span "geolevel" at bounding box center [192, 220] width 112 height 9
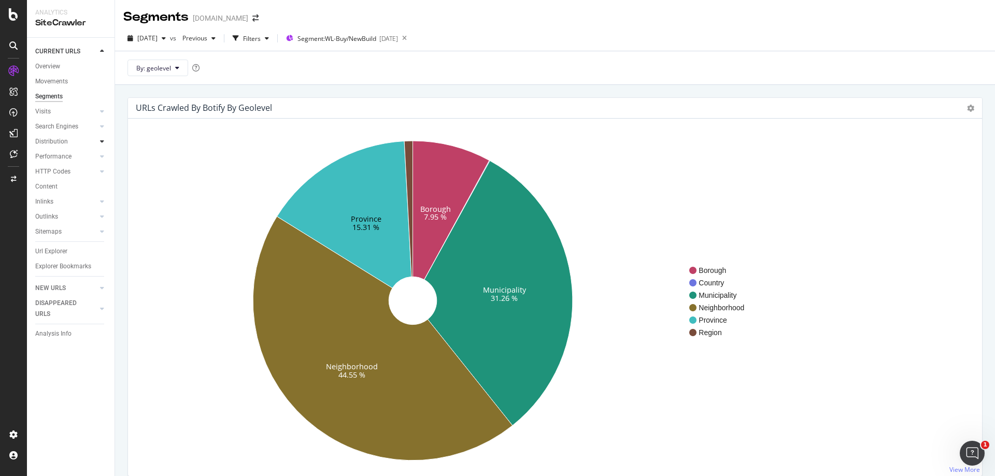
click at [100, 143] on icon at bounding box center [102, 141] width 4 height 6
click at [59, 81] on div "Movements" at bounding box center [51, 81] width 33 height 11
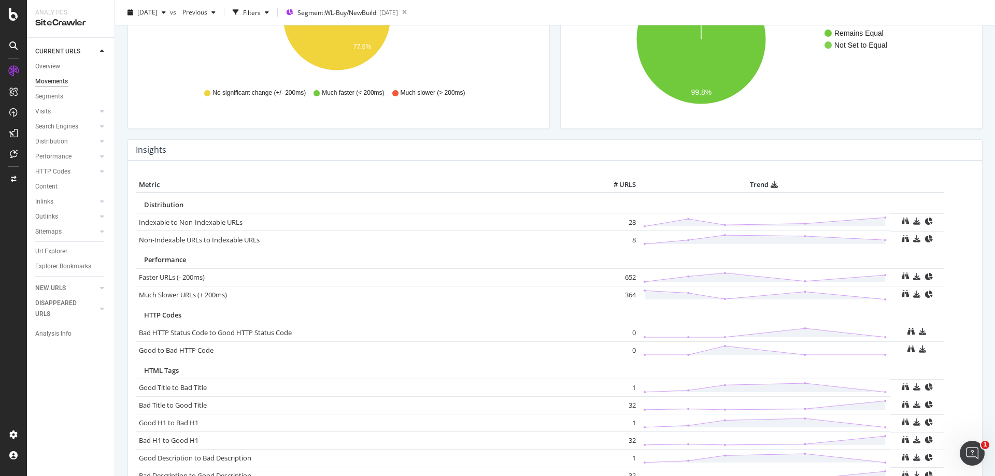
scroll to position [363, 0]
click at [244, 240] on link "Non-Indexable URLs to Indexable URLs" at bounding box center [199, 238] width 121 height 9
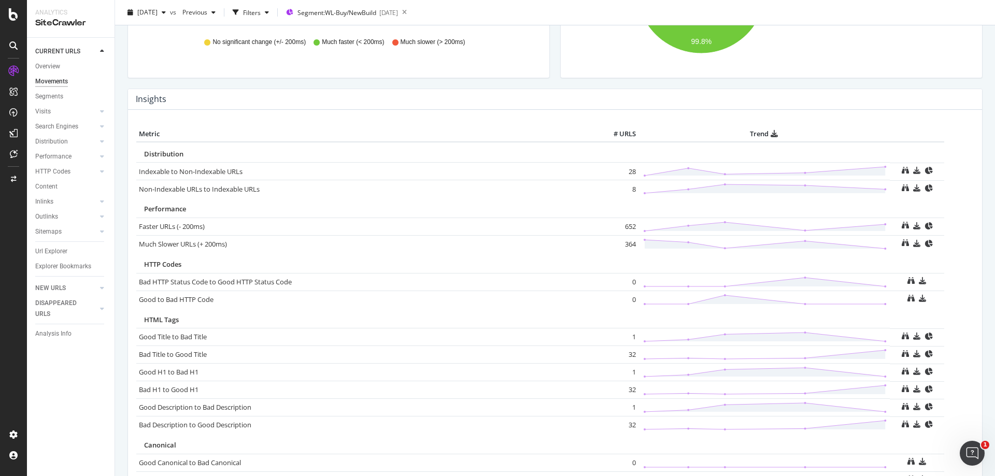
scroll to position [415, 0]
click at [253, 188] on link "Non-Indexable URLs to Indexable URLs" at bounding box center [199, 186] width 121 height 9
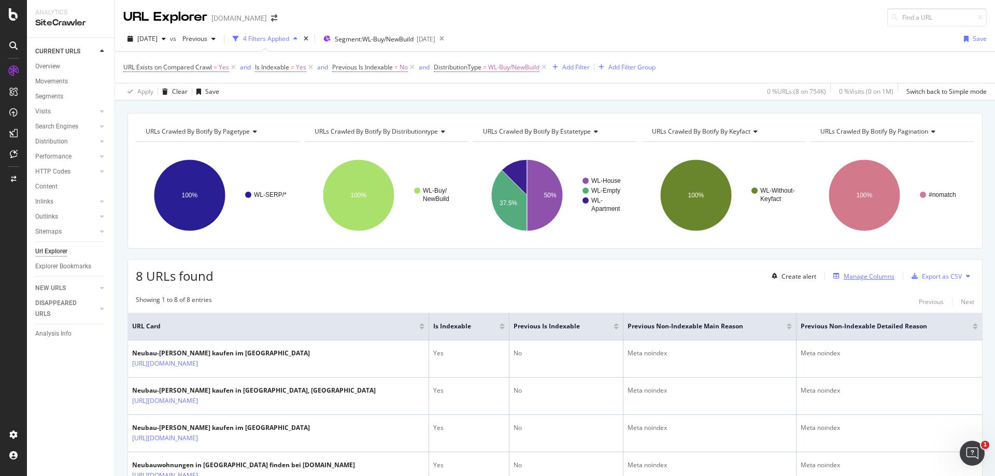
click at [858, 277] on div "Manage Columns" at bounding box center [869, 276] width 51 height 9
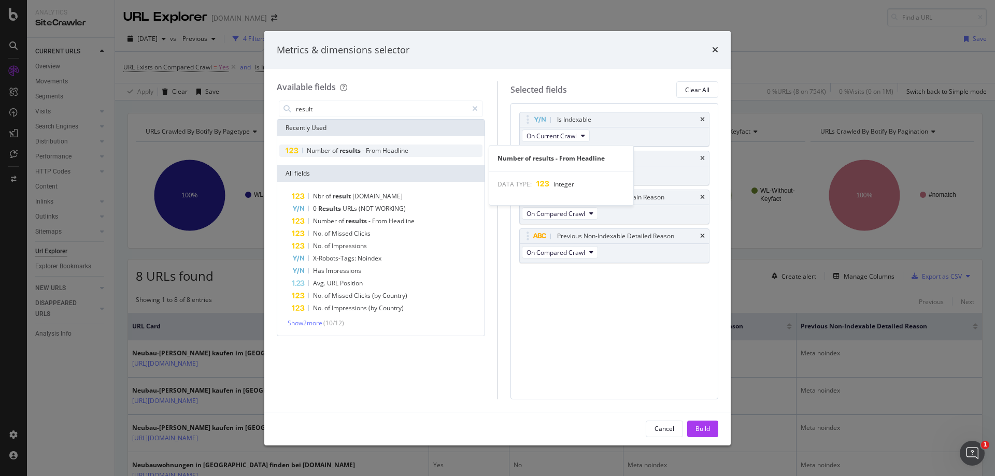
type input "result"
click at [404, 151] on span "Headline" at bounding box center [395, 150] width 26 height 9
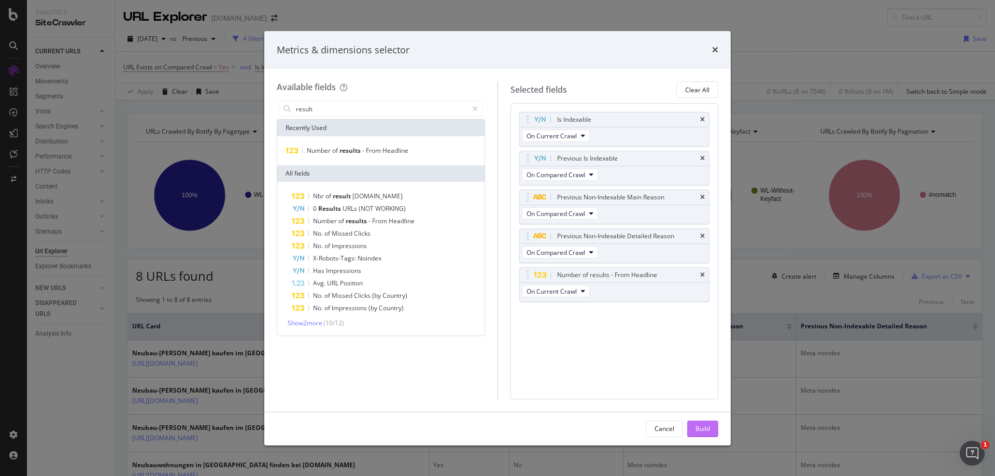
click at [706, 429] on div "Build" at bounding box center [702, 428] width 15 height 9
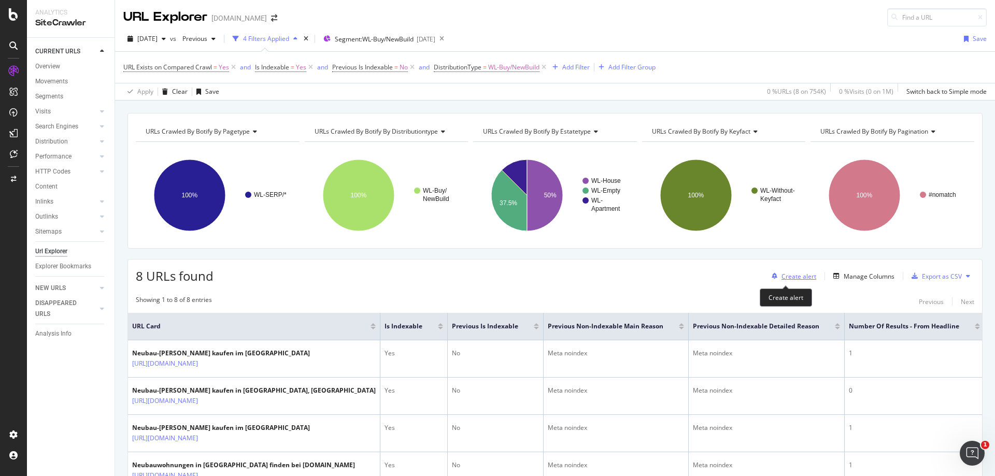
click at [789, 277] on div "Create alert" at bounding box center [798, 276] width 35 height 9
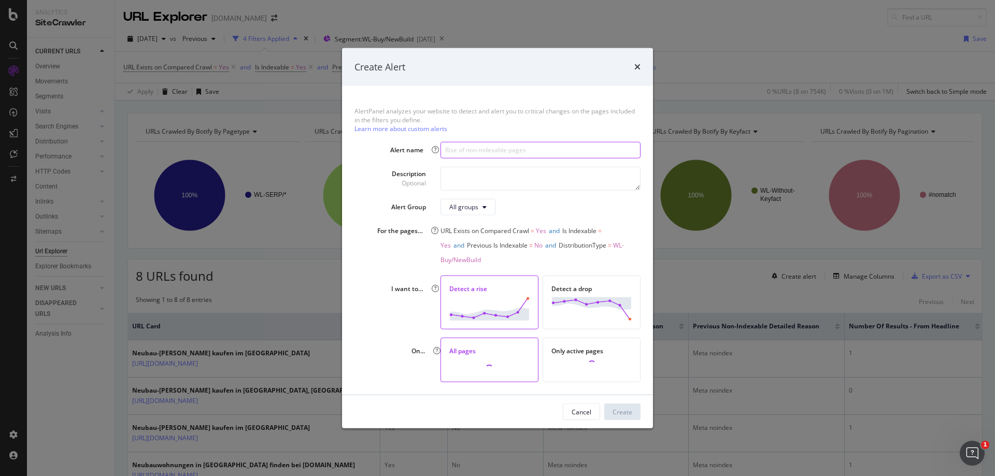
click at [492, 152] on input "modal" at bounding box center [540, 149] width 200 height 17
type input "Non-indexable => Indexable - 0 result pages new build"
click at [487, 205] on button "All groups" at bounding box center [467, 206] width 55 height 17
click at [375, 209] on div "Alert Group All groups" at bounding box center [497, 206] width 286 height 17
click at [573, 297] on img "modal" at bounding box center [591, 308] width 80 height 23
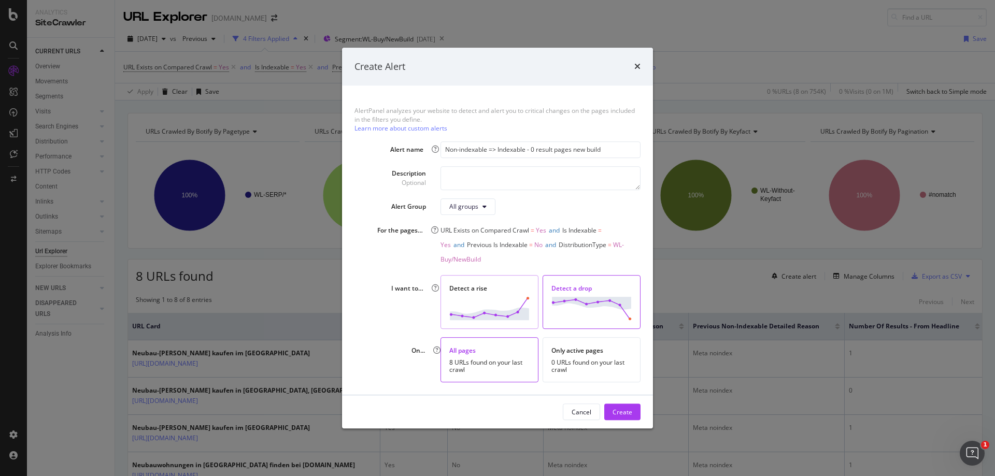
click at [507, 297] on img "modal" at bounding box center [489, 308] width 80 height 23
click at [582, 409] on div "Cancel" at bounding box center [582, 412] width 20 height 9
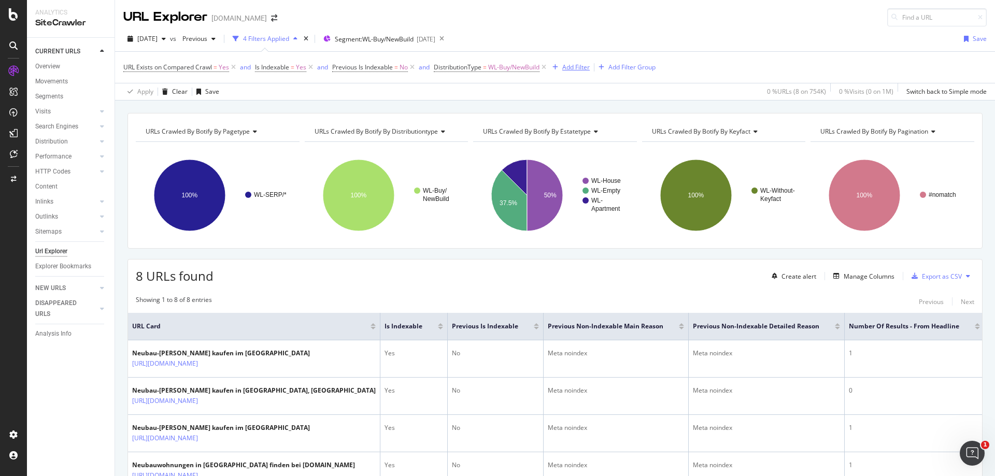
click at [575, 66] on div "Add Filter" at bounding box center [575, 67] width 27 height 9
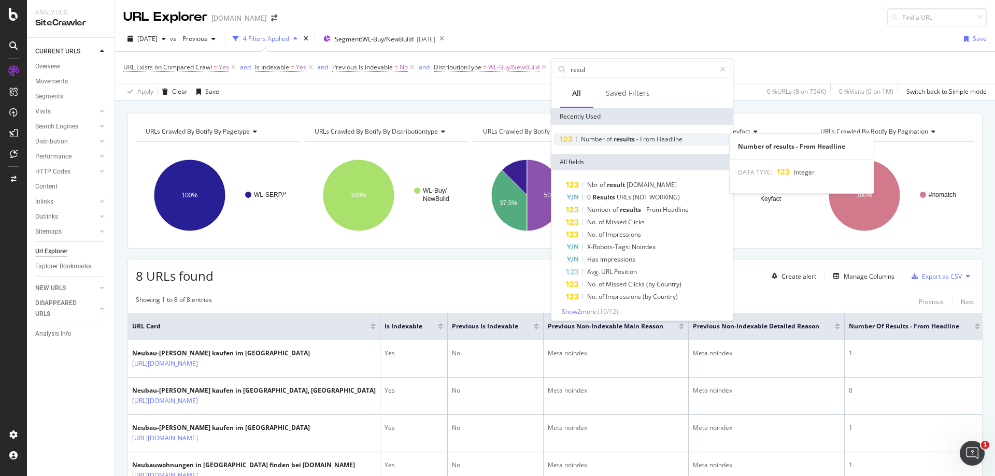
type input "resul"
click at [650, 138] on span "From" at bounding box center [648, 139] width 17 height 9
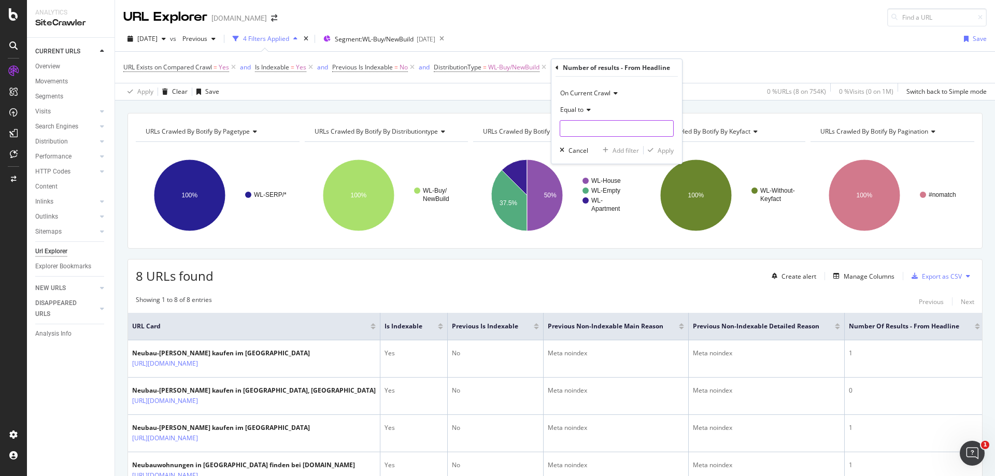
click at [637, 127] on input "number" at bounding box center [617, 128] width 114 height 17
click at [590, 109] on icon at bounding box center [586, 110] width 7 height 6
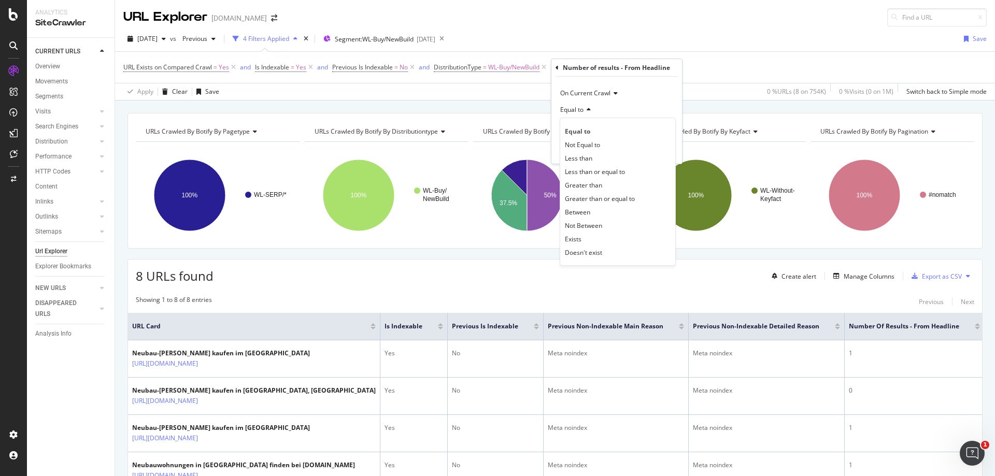
click at [638, 93] on div "On Current Crawl" at bounding box center [617, 93] width 114 height 17
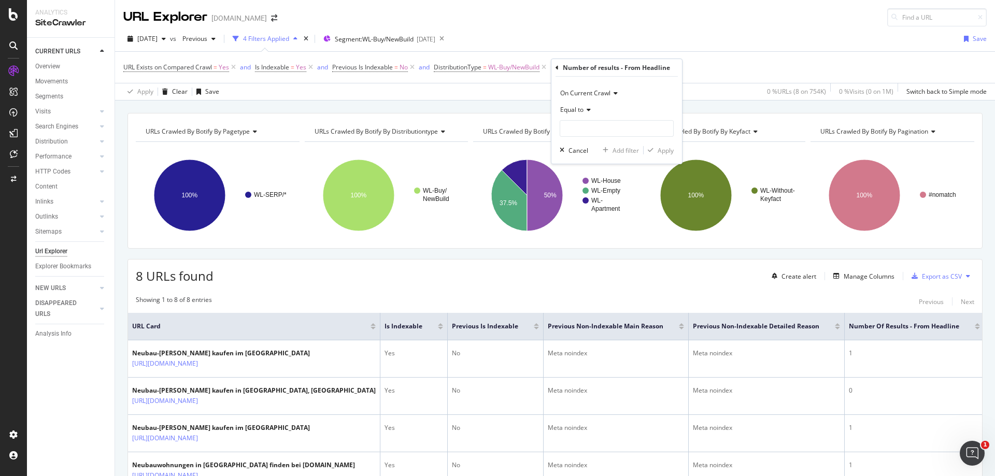
click at [666, 83] on div "On Current Crawl Equal to Cancel Add filter Apply" at bounding box center [616, 120] width 131 height 87
click at [641, 126] on input "number" at bounding box center [617, 128] width 114 height 17
type input "0"
click at [660, 148] on div "Apply" at bounding box center [666, 150] width 16 height 9
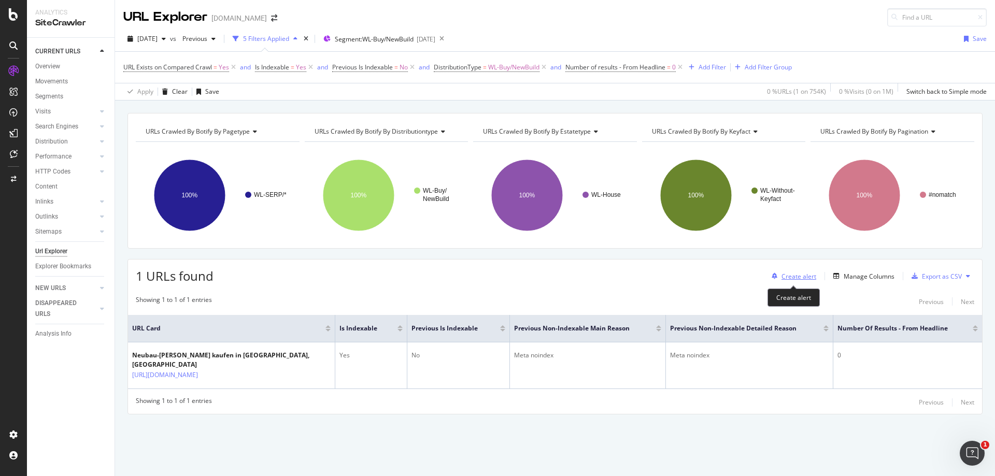
click at [798, 275] on div "Create alert" at bounding box center [798, 276] width 35 height 9
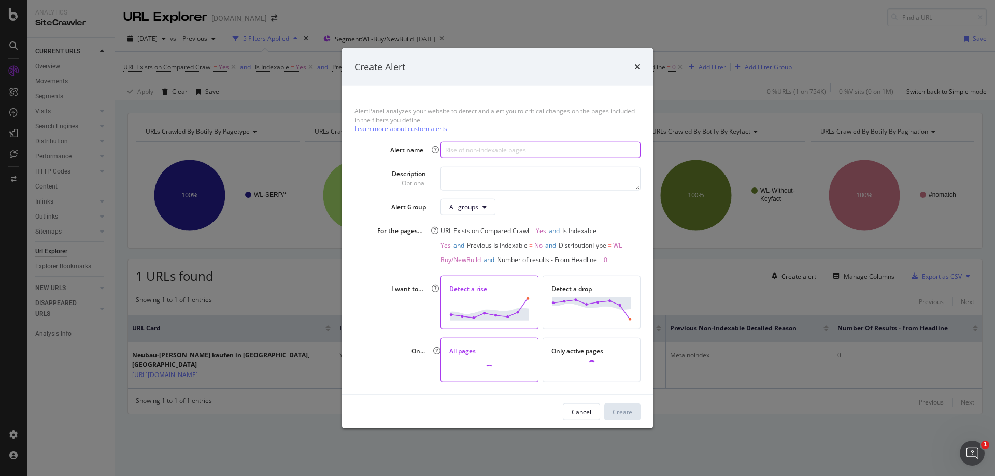
click at [520, 154] on input "modal" at bounding box center [540, 149] width 200 height 17
type input "Non-Indexable => Indexable 0 result SERPs New Build"
click at [625, 411] on div "Create" at bounding box center [623, 412] width 20 height 9
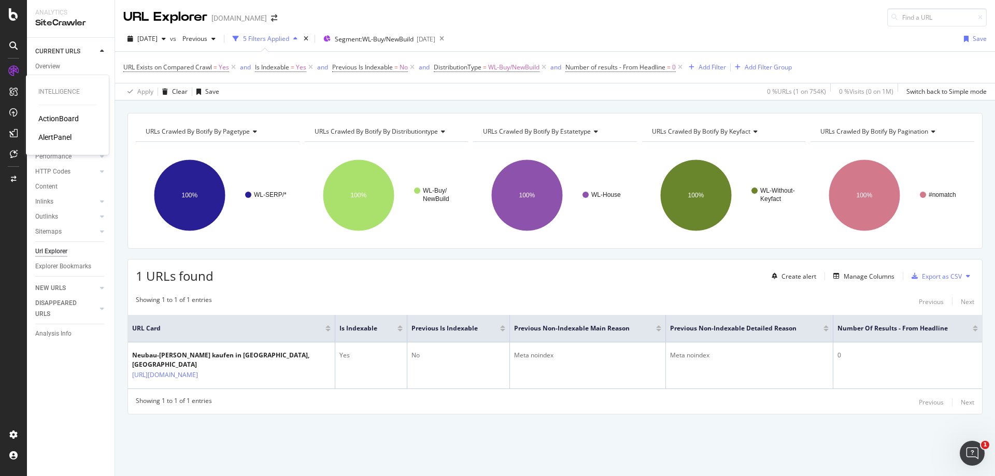
click at [61, 137] on div "AlertPanel" at bounding box center [54, 137] width 33 height 10
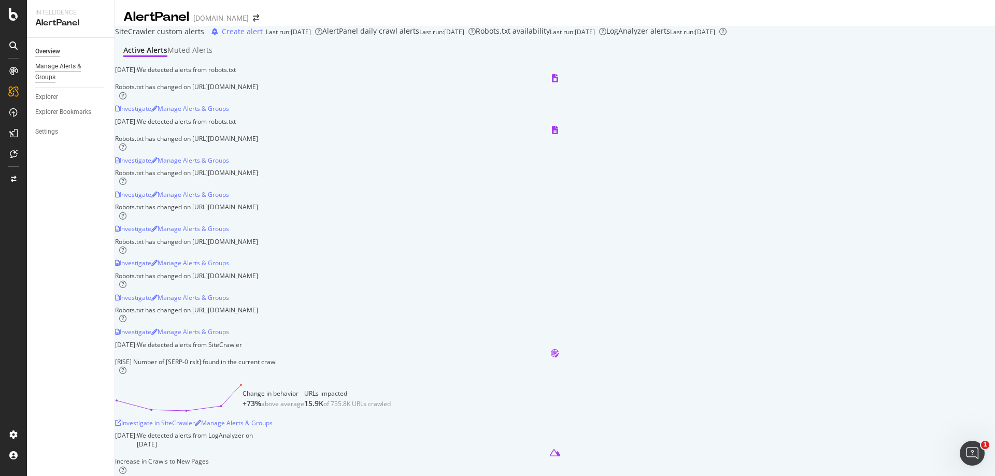
click at [61, 70] on div "Manage Alerts & Groups" at bounding box center [66, 72] width 62 height 22
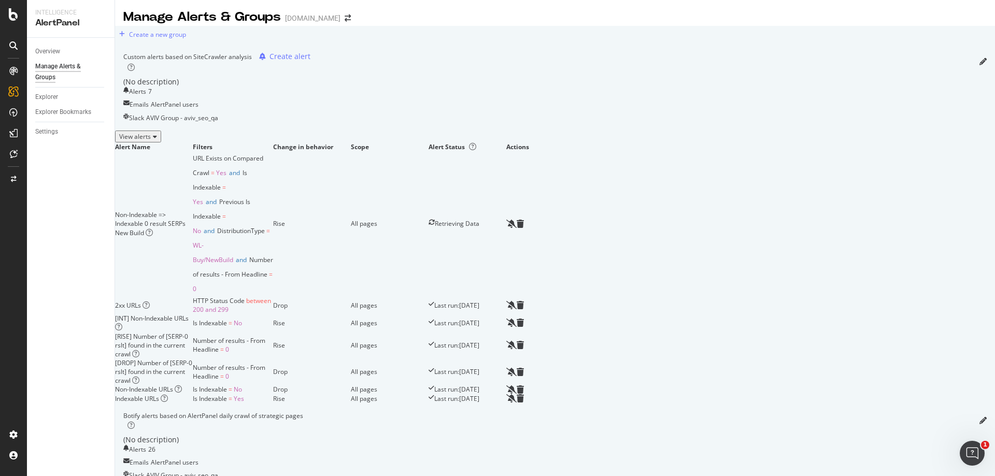
click at [157, 141] on div "View alerts" at bounding box center [138, 136] width 38 height 9
click at [157, 141] on div "Hide alerts" at bounding box center [138, 136] width 38 height 9
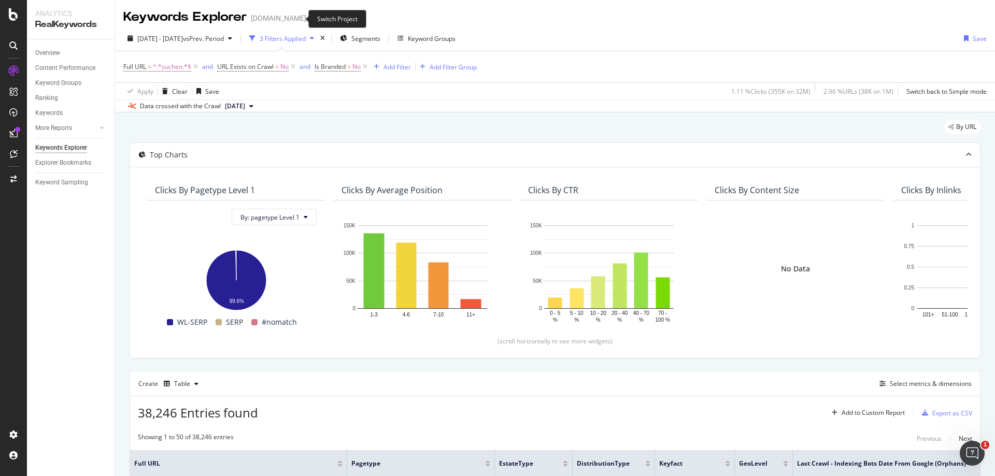
click at [310, 18] on icon "arrow-right-arrow-left" at bounding box center [313, 18] width 6 height 7
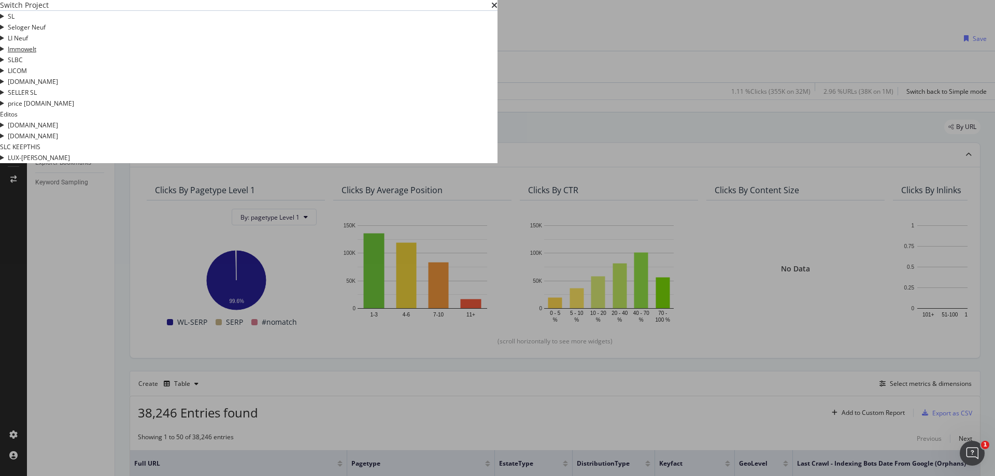
click at [36, 54] on link "Immowelt" at bounding box center [22, 49] width 29 height 11
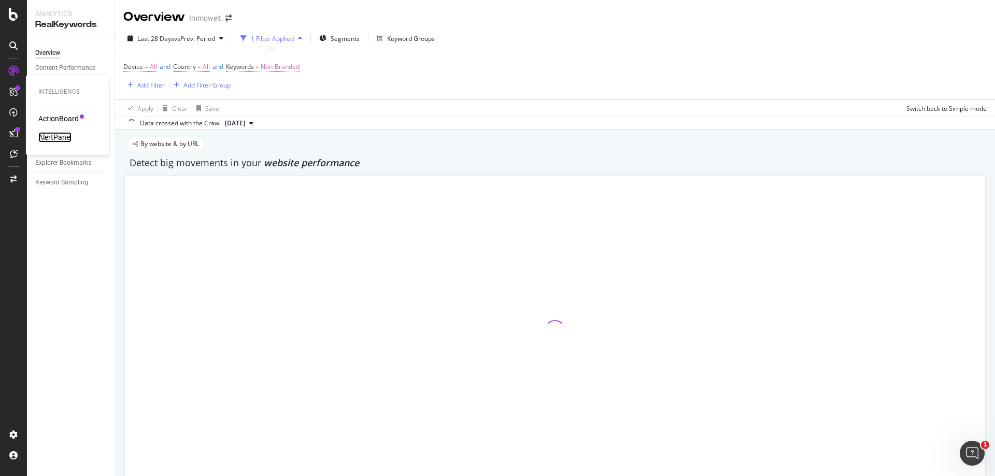
click at [64, 137] on div "AlertPanel" at bounding box center [54, 137] width 33 height 10
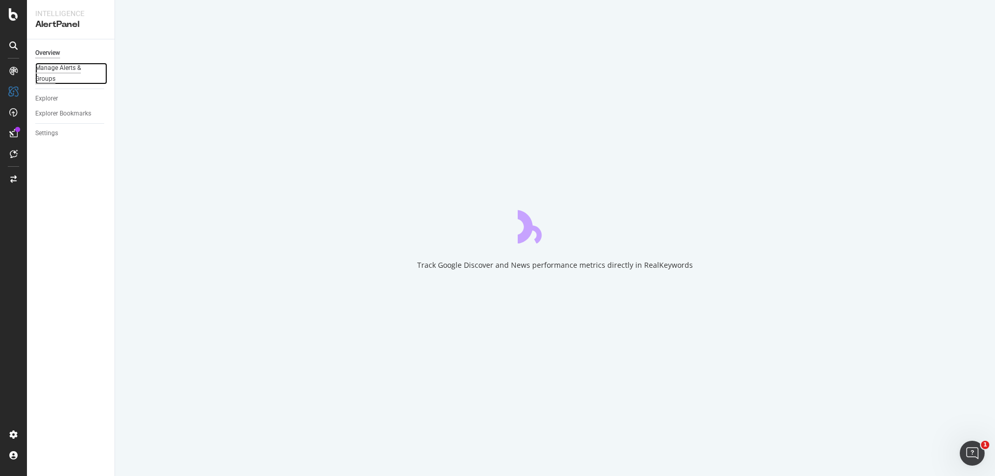
click at [67, 69] on div "Manage Alerts & Groups" at bounding box center [66, 74] width 62 height 22
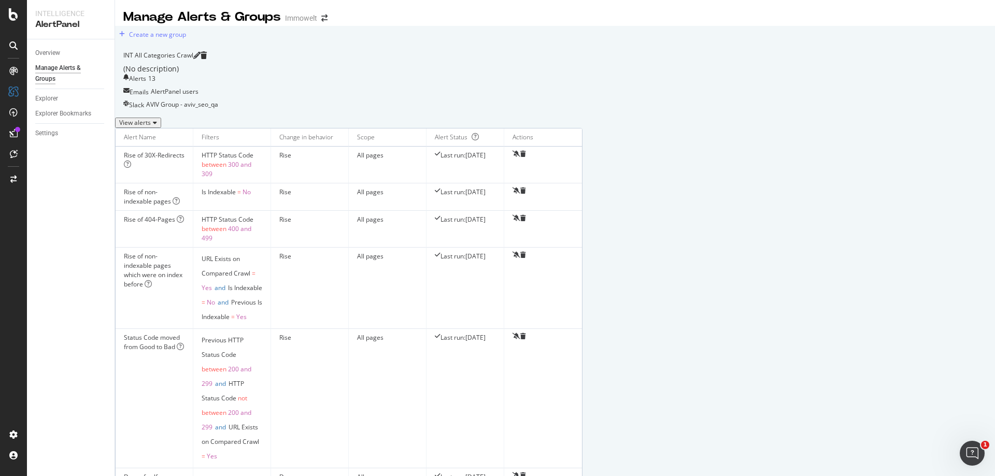
click at [157, 126] on div "View alerts" at bounding box center [138, 122] width 38 height 7
click at [157, 126] on div "Hide alerts" at bounding box center [138, 122] width 38 height 7
click at [59, 116] on div "SiteCrawler" at bounding box center [56, 116] width 37 height 10
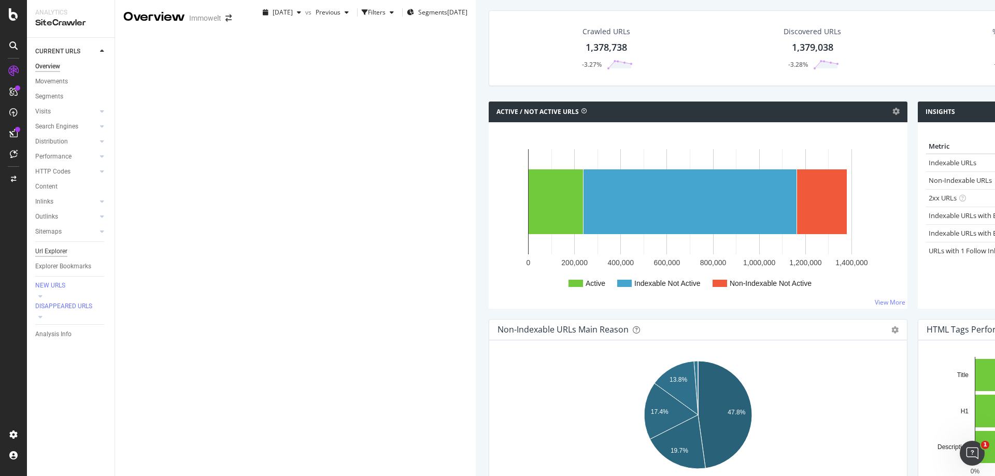
click at [60, 252] on div "Url Explorer" at bounding box center [51, 251] width 32 height 11
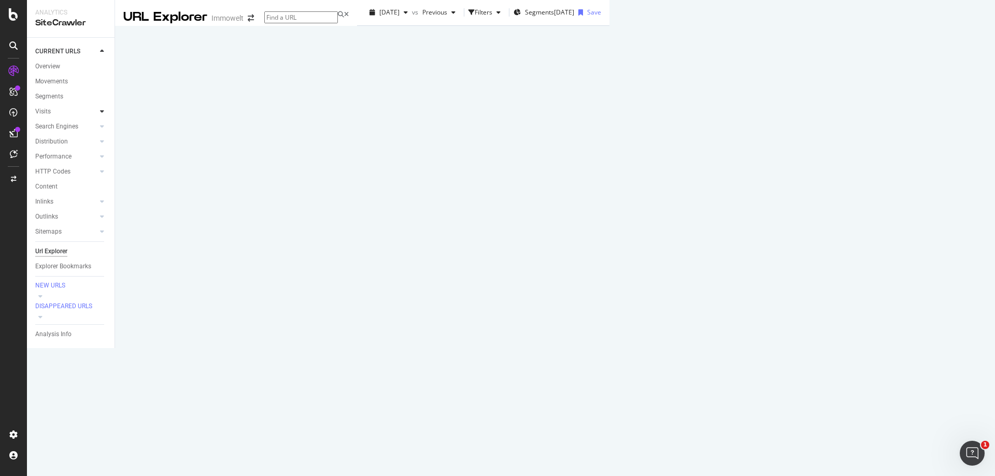
click at [102, 111] on icon at bounding box center [102, 111] width 4 height 6
click at [59, 125] on div "Analysis" at bounding box center [52, 126] width 24 height 11
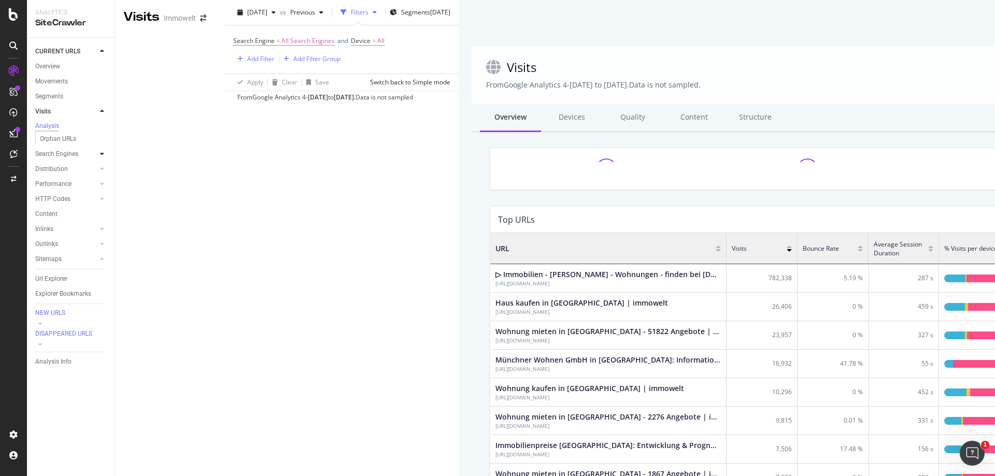
click at [102, 157] on icon at bounding box center [102, 154] width 4 height 6
click at [99, 202] on div at bounding box center [102, 201] width 10 height 10
click at [58, 171] on div "Segments" at bounding box center [54, 171] width 28 height 11
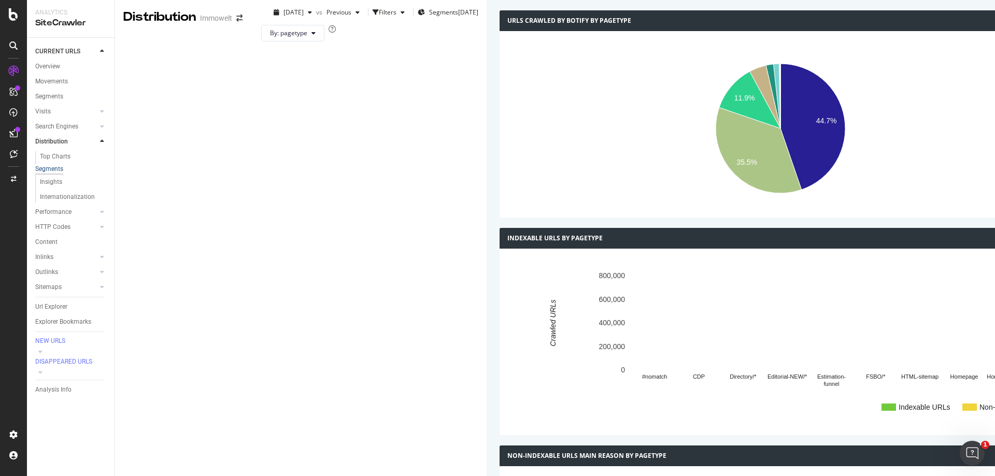
scroll to position [311, 0]
click at [99, 215] on div at bounding box center [102, 212] width 10 height 10
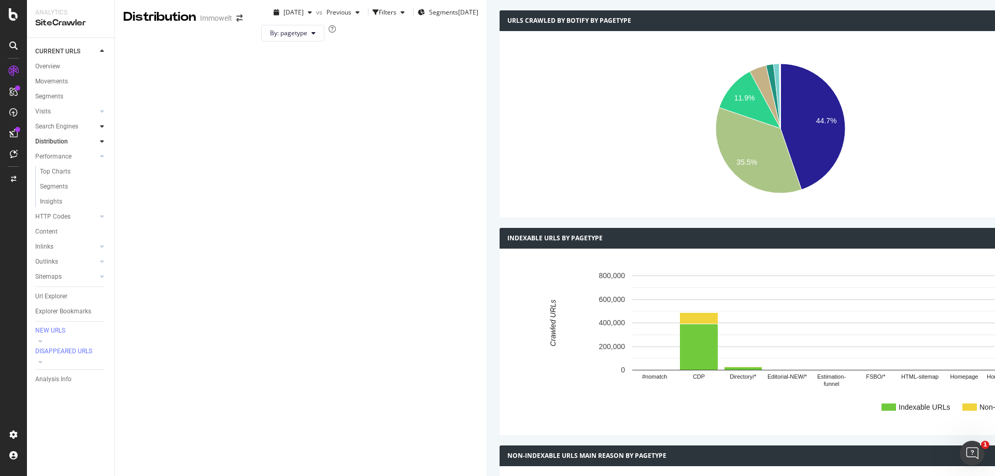
click at [104, 126] on icon at bounding box center [102, 126] width 4 height 6
click at [102, 231] on icon at bounding box center [102, 232] width 4 height 6
click at [61, 82] on div "Movements" at bounding box center [51, 81] width 33 height 11
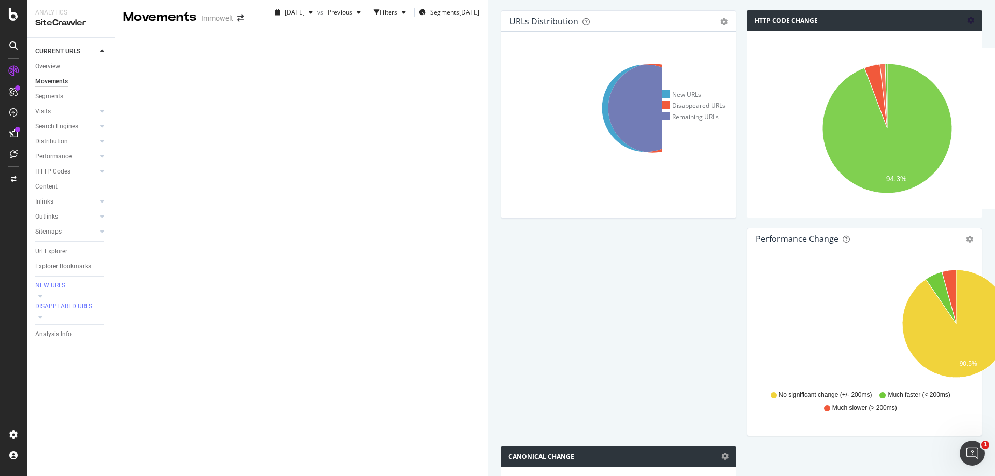
click at [967, 24] on icon at bounding box center [970, 20] width 7 height 7
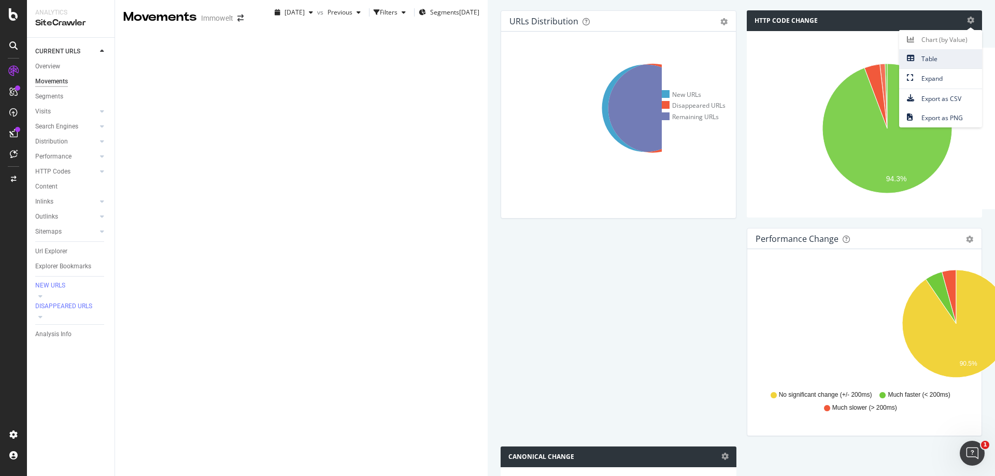
click at [948, 66] on span "Table" at bounding box center [940, 59] width 83 height 14
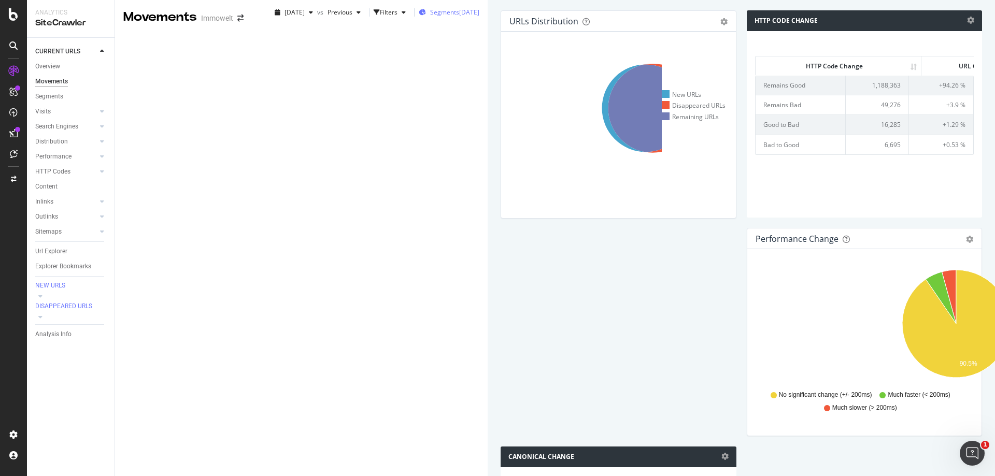
click at [459, 17] on div "[DATE]" at bounding box center [469, 12] width 20 height 9
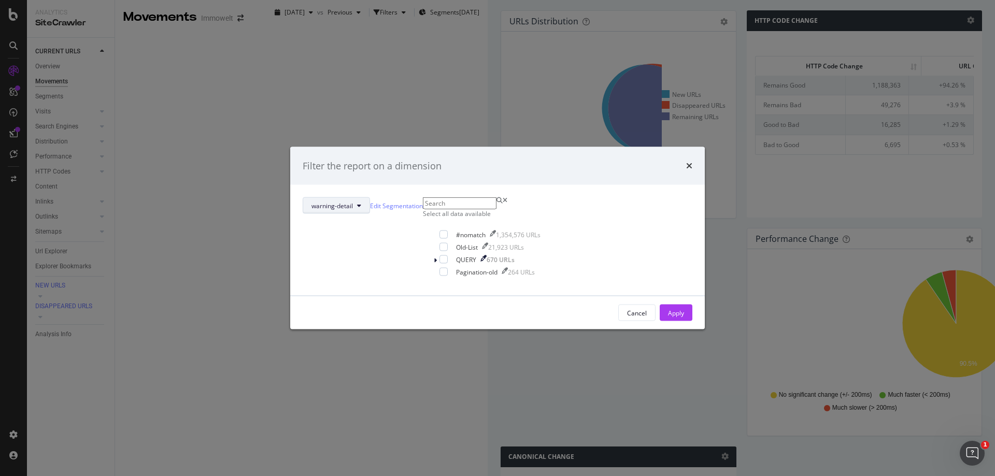
click at [361, 203] on icon "modal" at bounding box center [359, 206] width 4 height 6
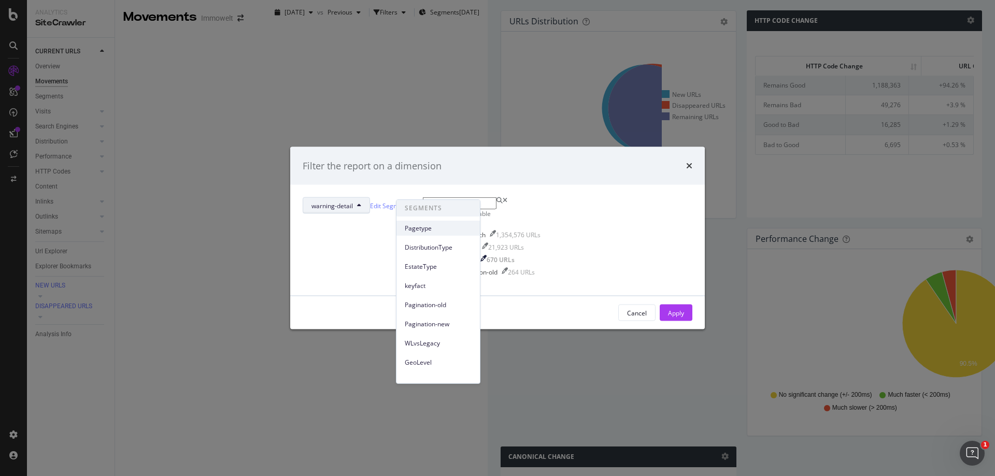
click at [450, 230] on span "Pagetype" at bounding box center [438, 228] width 67 height 9
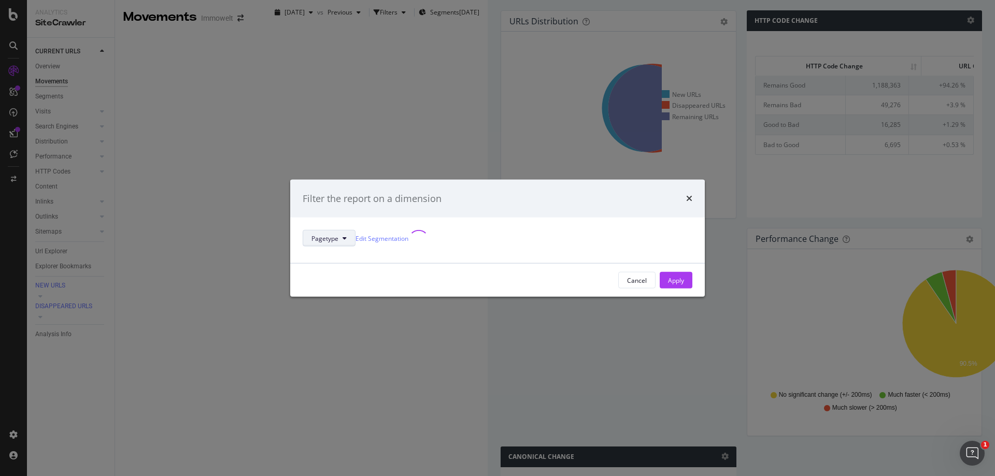
click at [355, 230] on button "Pagetype" at bounding box center [329, 238] width 53 height 17
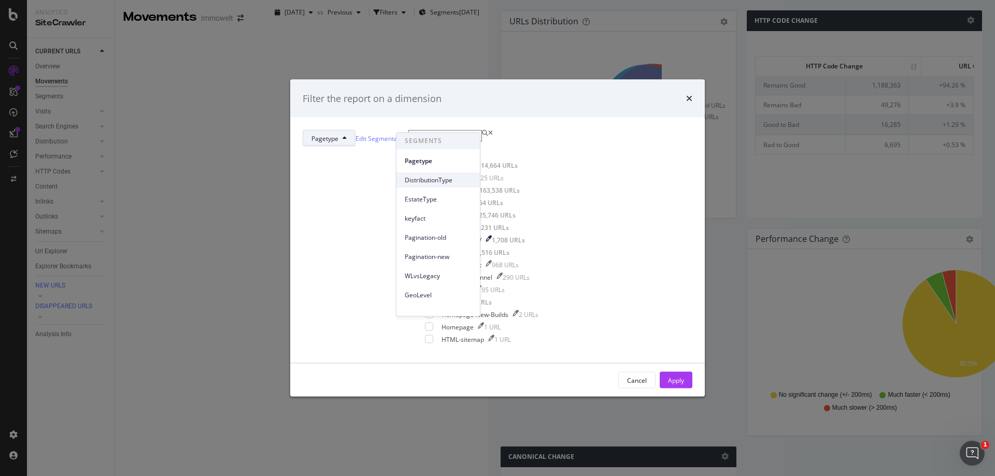
click at [453, 271] on div "SEGMENTS Pagetype DistributionType EstateType keyfact Pagination-old Pagination…" at bounding box center [437, 304] width 83 height 343
click at [446, 173] on div "DistributionType" at bounding box center [437, 180] width 83 height 15
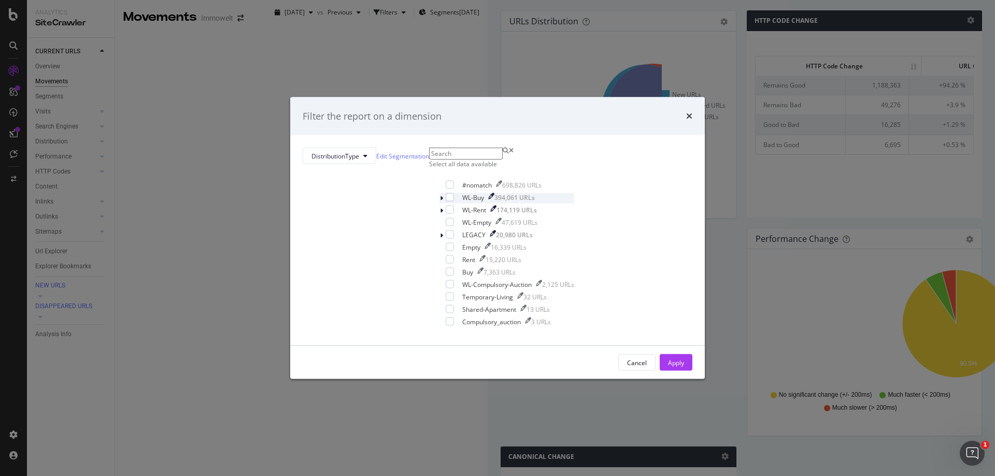
click at [440, 202] on icon "modal" at bounding box center [441, 198] width 3 height 6
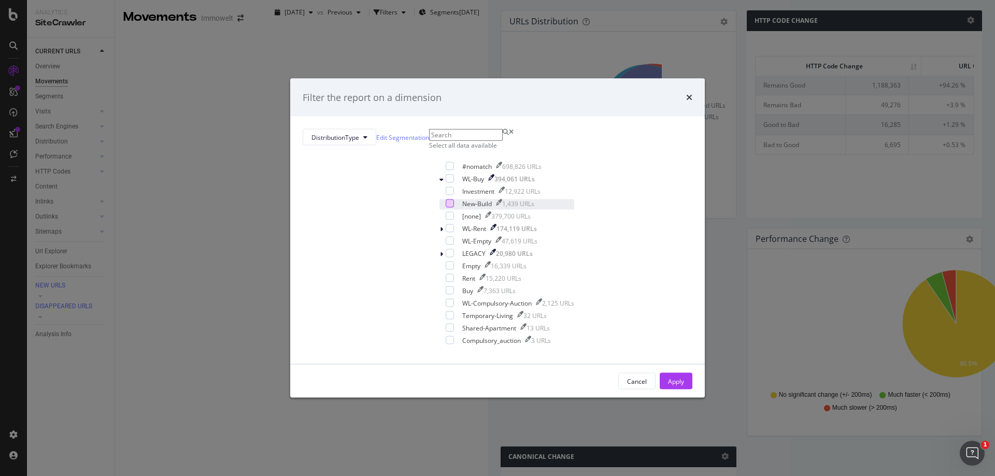
click at [446, 208] on div "modal" at bounding box center [450, 204] width 8 height 8
click at [668, 386] on div "Apply" at bounding box center [676, 381] width 16 height 9
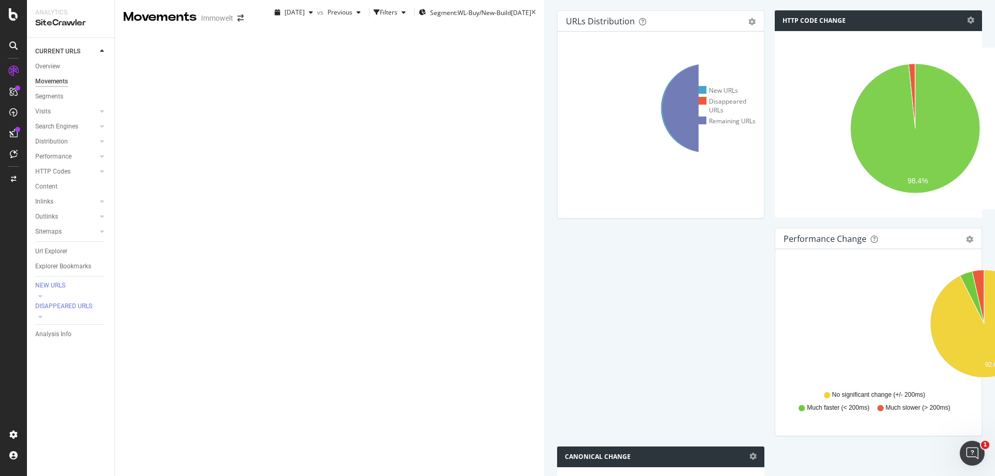
scroll to position [466, 0]
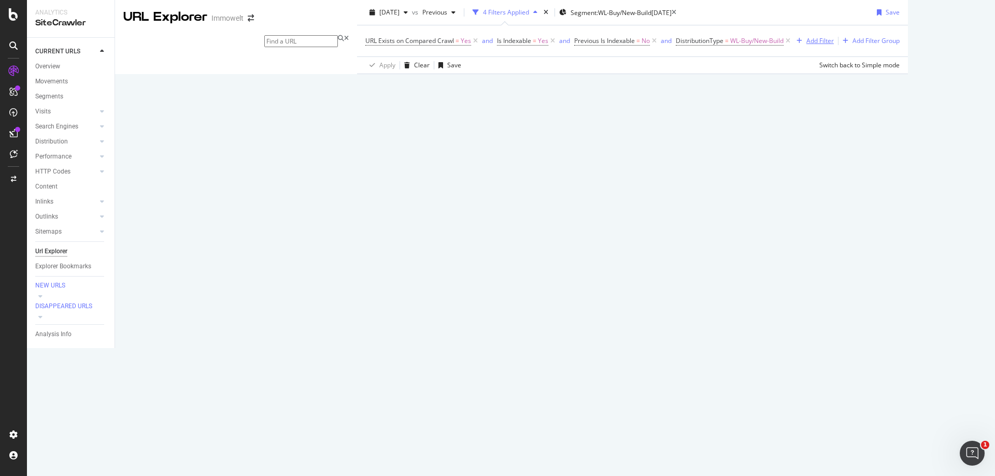
click at [806, 45] on div "Add Filter" at bounding box center [819, 40] width 27 height 9
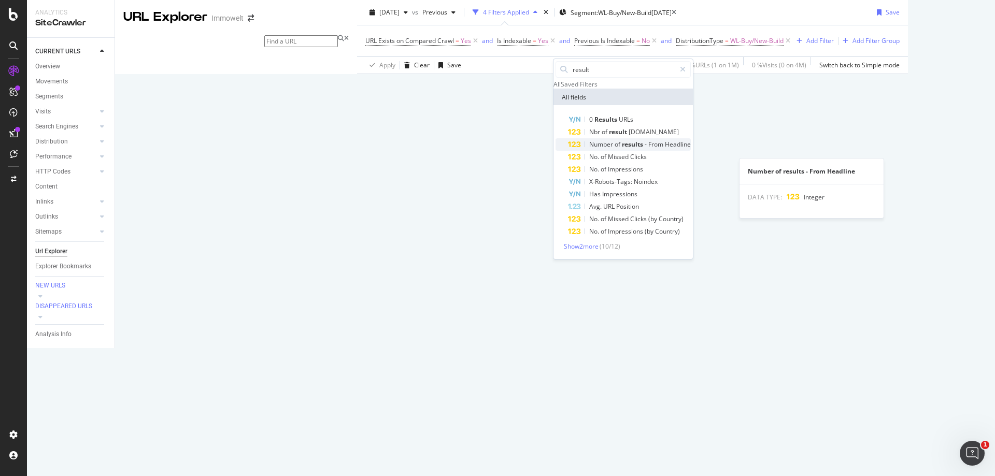
type input "result"
click at [682, 149] on span "Headline" at bounding box center [678, 144] width 26 height 9
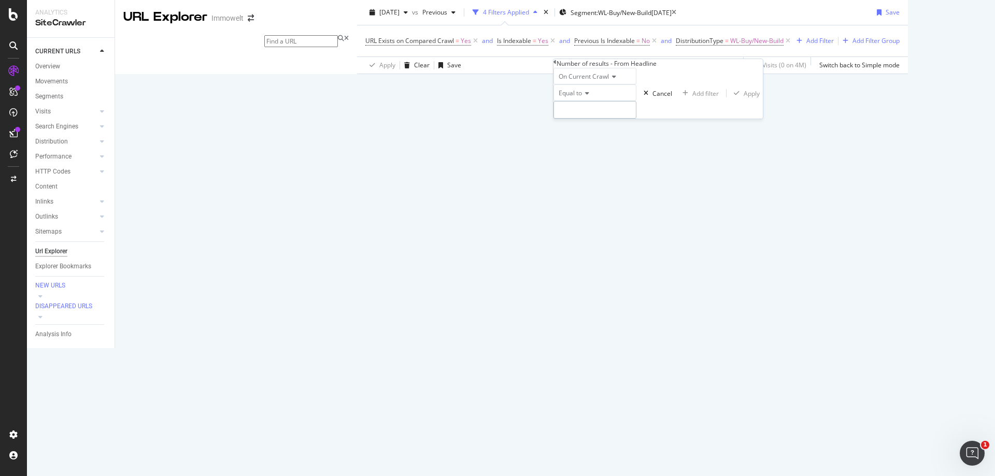
click at [617, 119] on input "number" at bounding box center [594, 110] width 83 height 18
type input "0"
click at [744, 98] on div "Apply" at bounding box center [752, 93] width 16 height 9
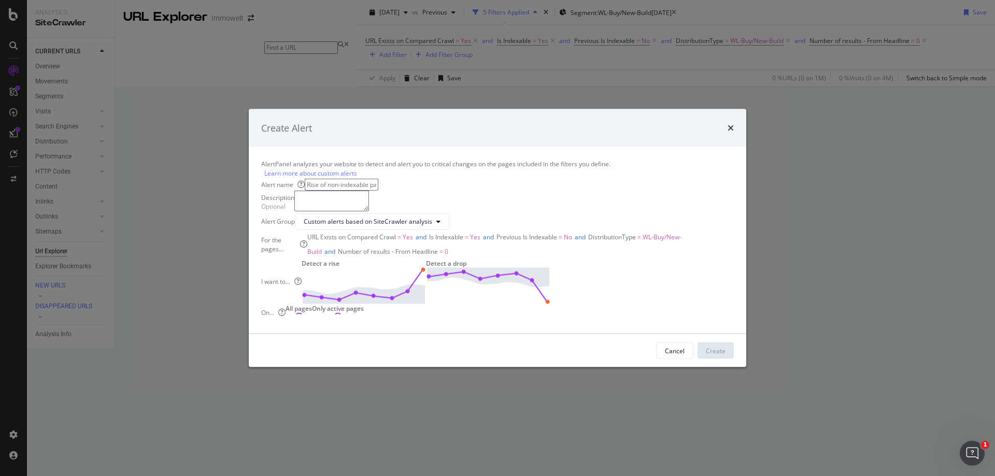
click at [378, 178] on input "modal" at bounding box center [342, 184] width 74 height 12
type input "Non-Indexable => Indexable - 0 Results New Build"
click at [369, 190] on textarea "modal" at bounding box center [331, 200] width 75 height 21
type textarea "Re-Indexation of 0 Results New Build IWT & IMN"
click at [449, 213] on button "Custom alerts based on SiteCrawler analysis" at bounding box center [372, 221] width 154 height 17
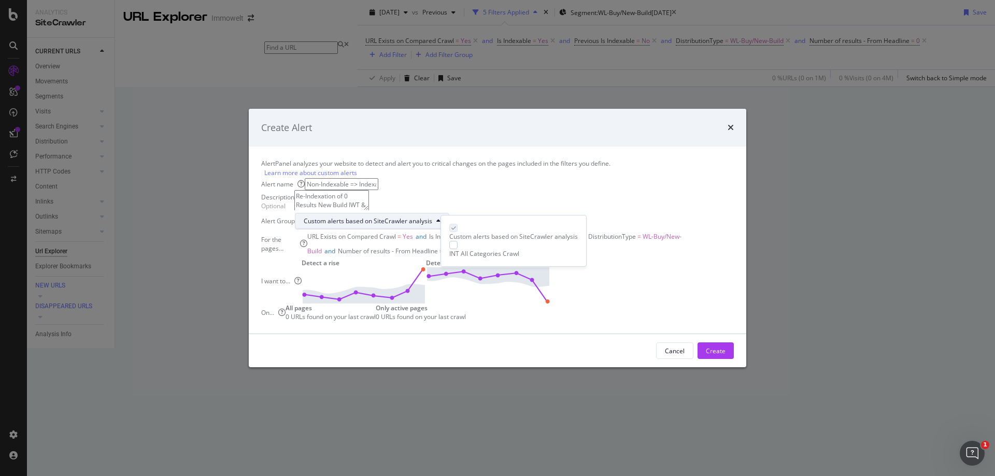
click at [449, 213] on button "Custom alerts based on SiteCrawler analysis" at bounding box center [372, 221] width 154 height 17
click at [706, 355] on div "Create" at bounding box center [716, 351] width 20 height 9
